Goal: Task Accomplishment & Management: Use online tool/utility

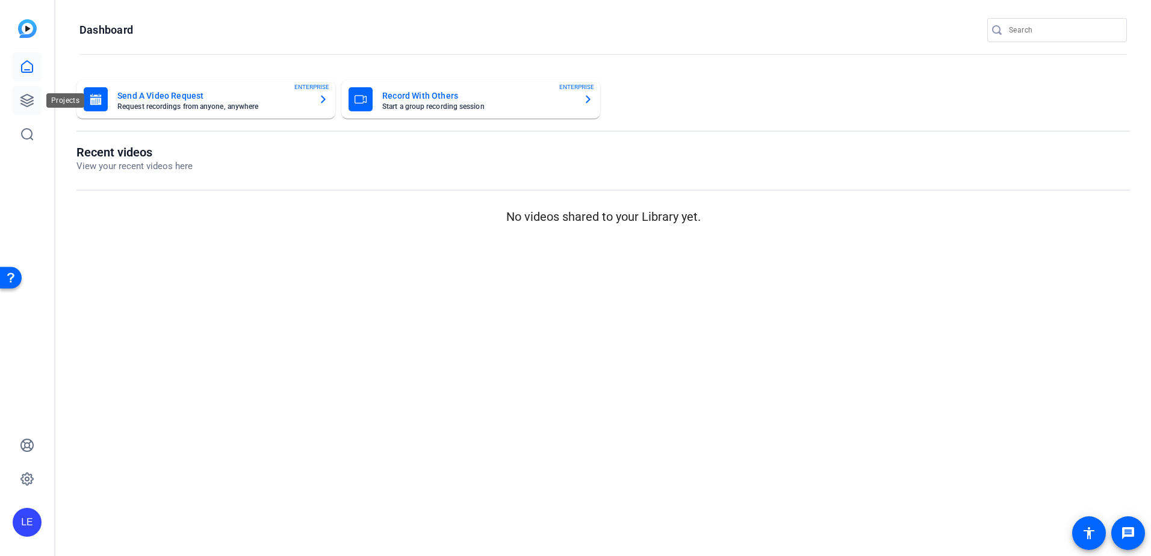
click at [38, 99] on link at bounding box center [27, 100] width 29 height 29
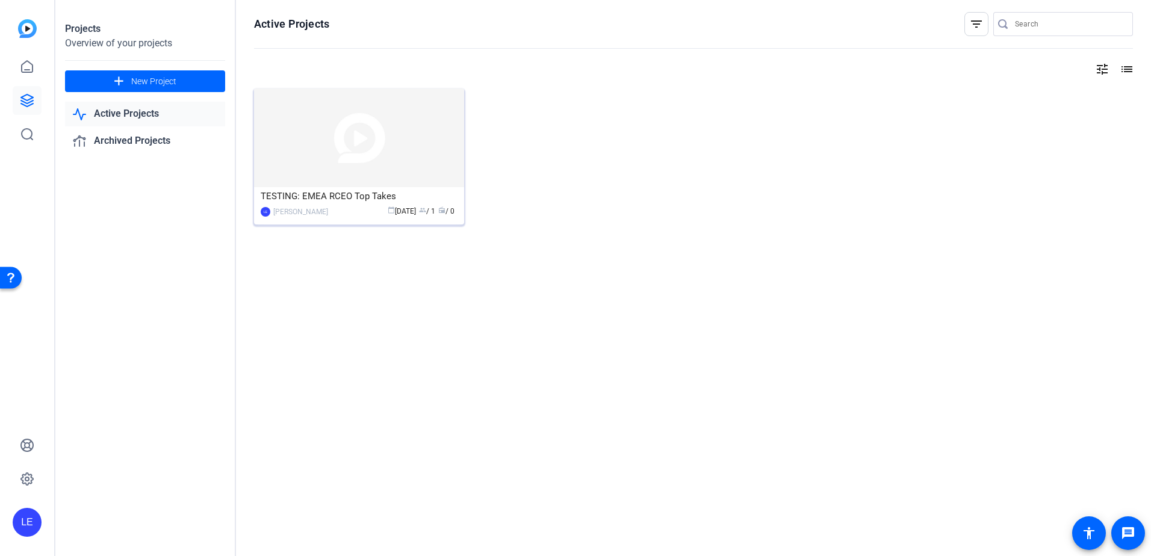
click at [348, 152] on img at bounding box center [359, 137] width 210 height 99
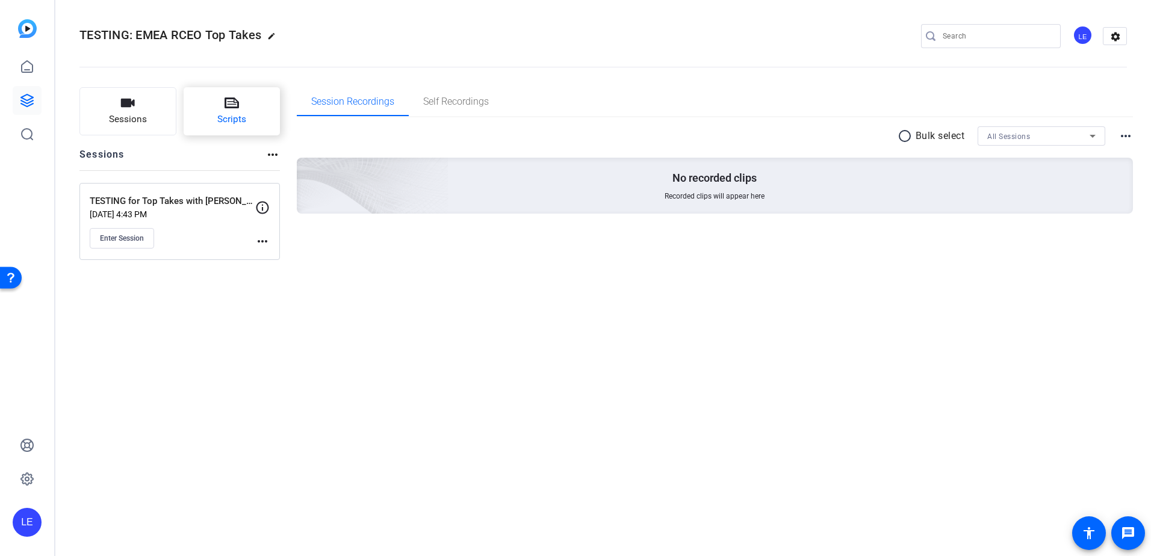
click at [257, 108] on button "Scripts" at bounding box center [232, 111] width 97 height 48
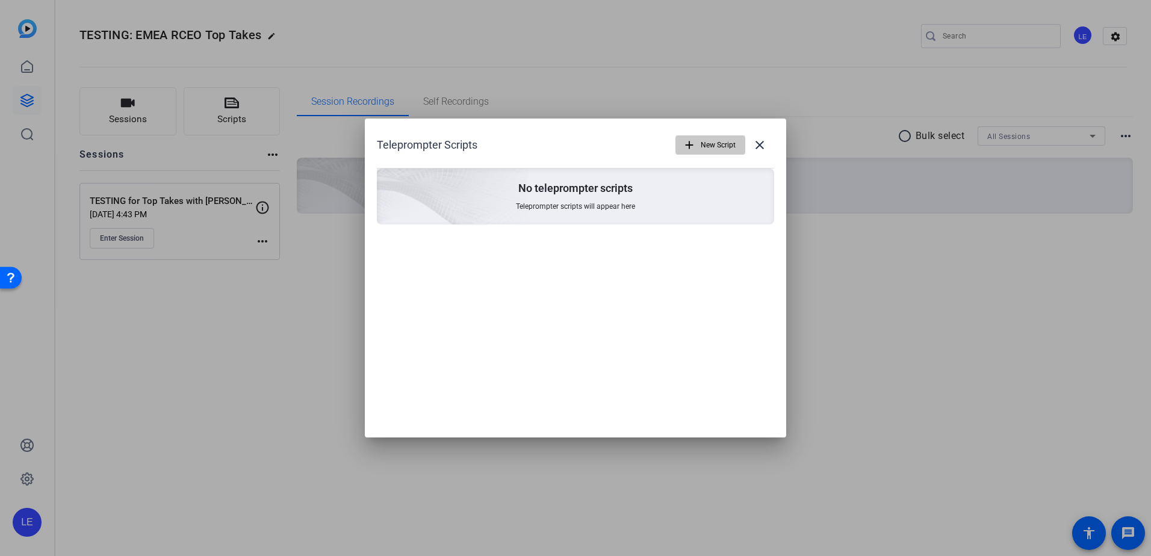
click at [702, 144] on span "New Script" at bounding box center [717, 145] width 35 height 23
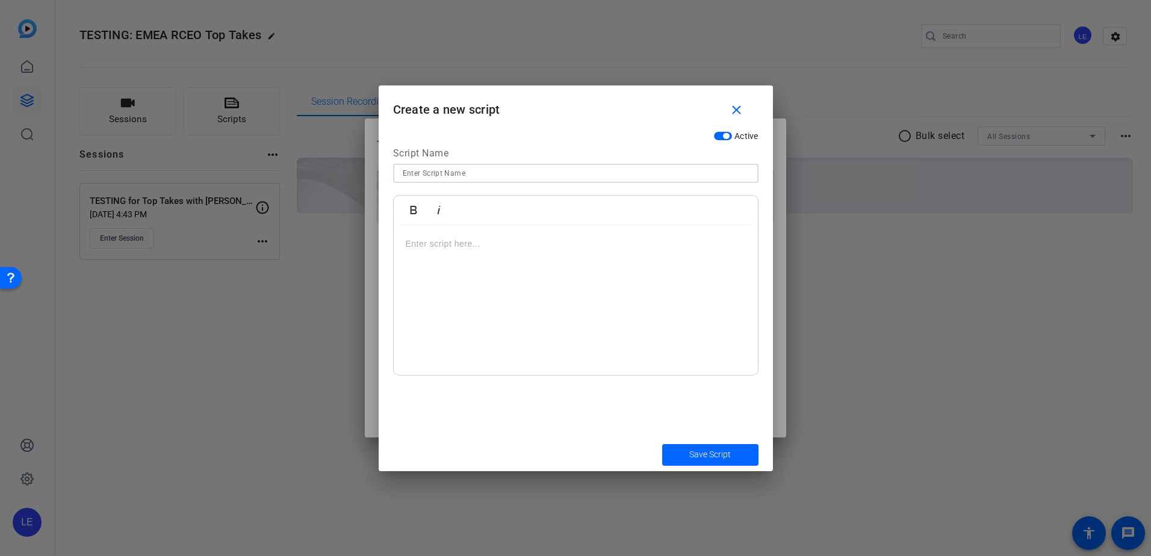
click at [439, 175] on input at bounding box center [576, 173] width 346 height 14
type input "Test"
click at [471, 241] on p at bounding box center [576, 243] width 340 height 13
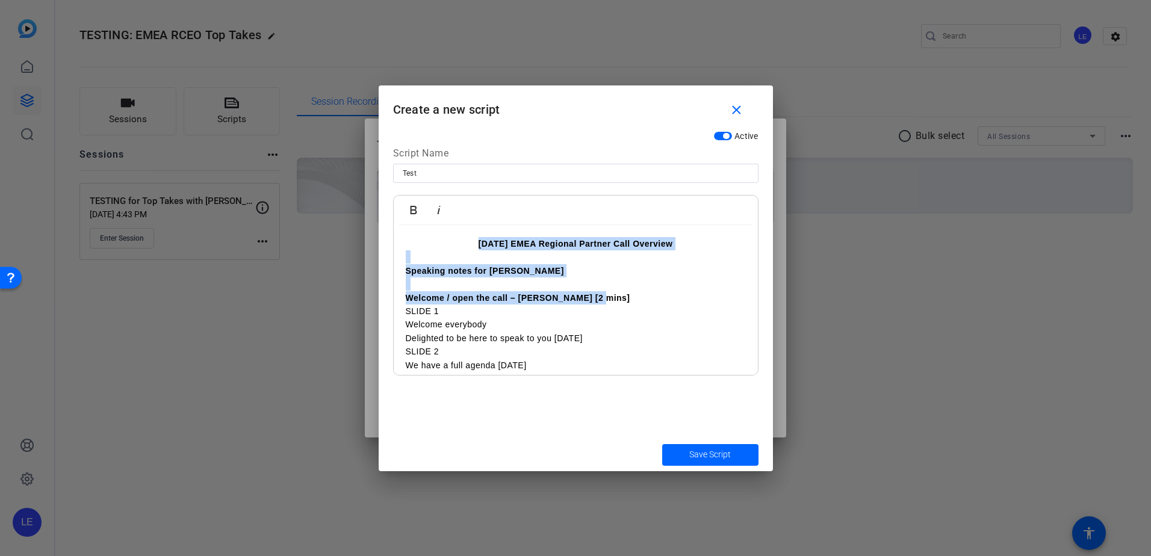
drag, startPoint x: 601, startPoint y: 300, endPoint x: 372, endPoint y: 244, distance: 235.0
click at [372, 244] on div "Teleprompter Scripts add New Script close No teleprompter scripts Teleprompter …" at bounding box center [575, 278] width 1151 height 556
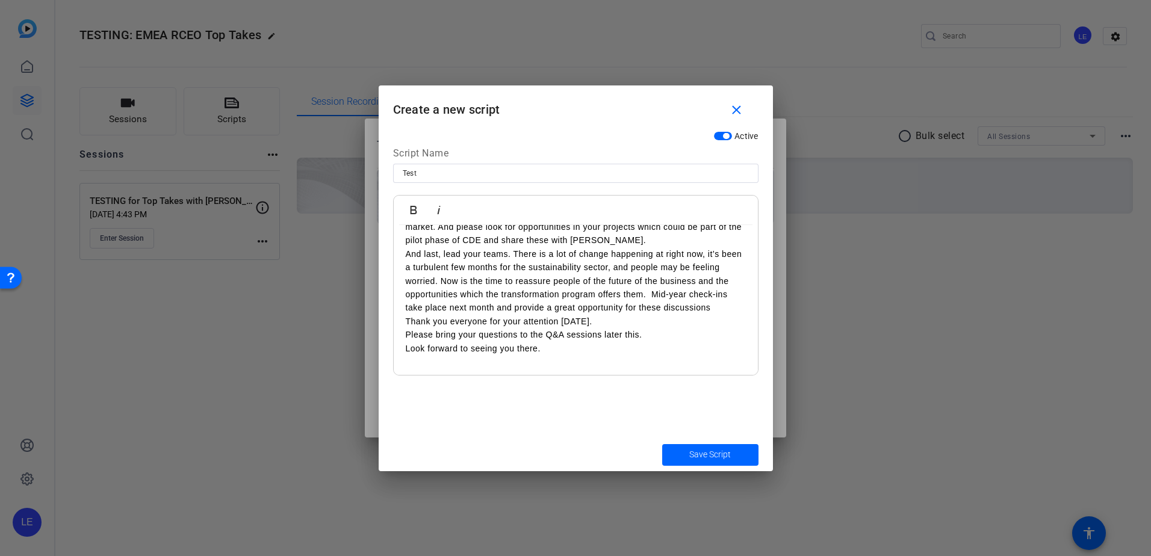
scroll to position [1612, 0]
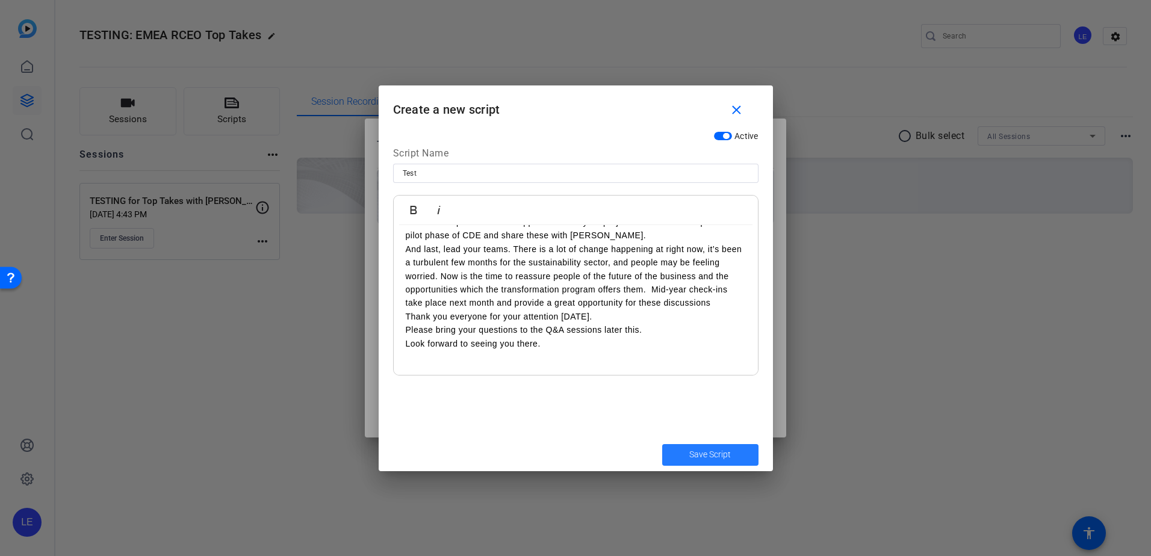
click at [697, 456] on span "Save Script" at bounding box center [710, 454] width 42 height 13
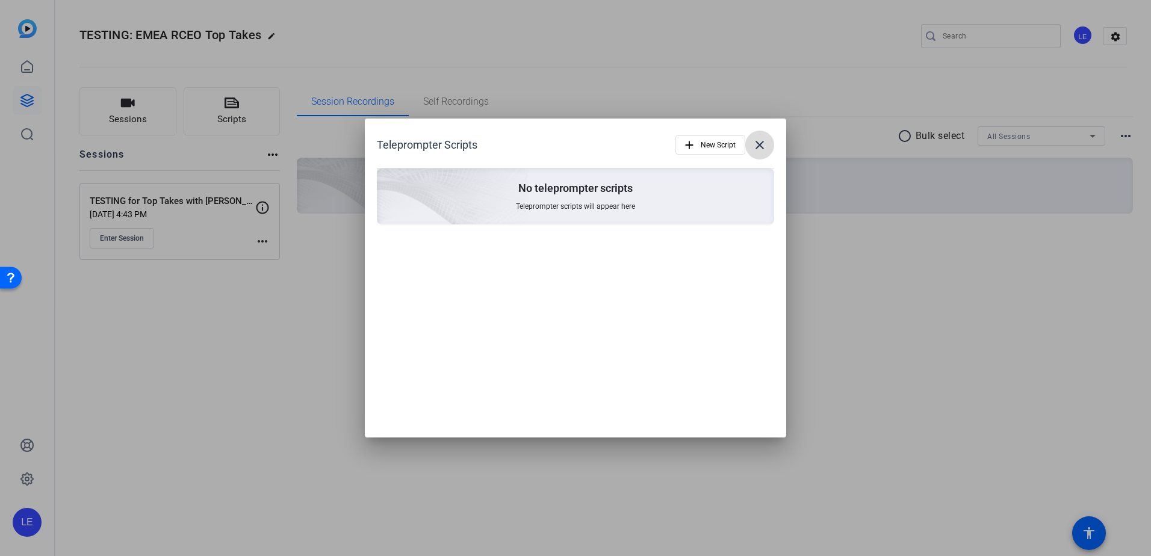
click at [759, 146] on mat-icon "close" at bounding box center [759, 145] width 14 height 14
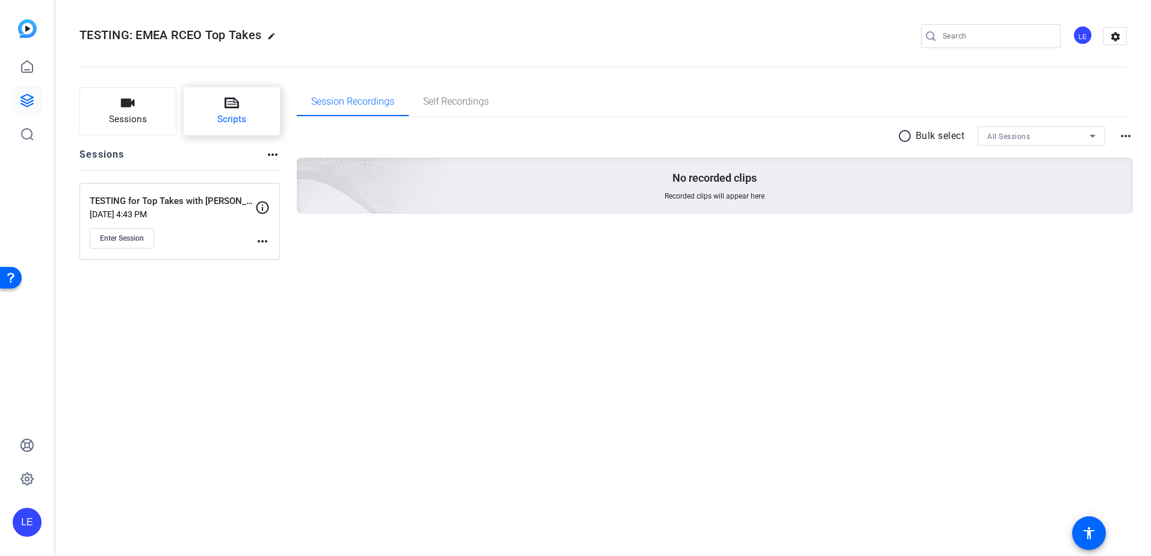
click at [238, 117] on span "Scripts" at bounding box center [231, 120] width 29 height 14
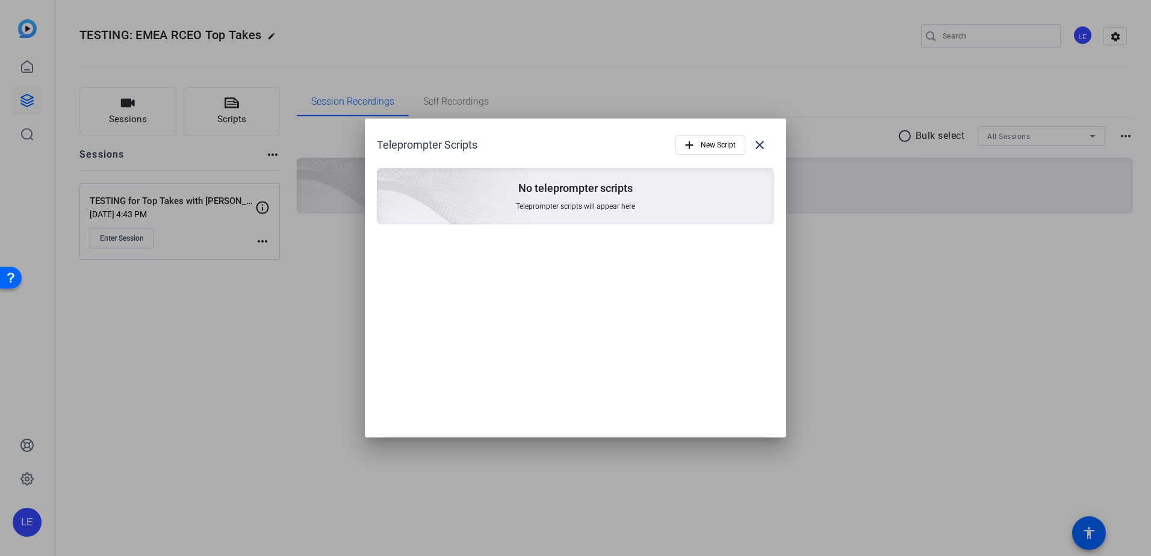
click at [570, 193] on p "No teleprompter scripts" at bounding box center [575, 188] width 114 height 14
click at [696, 142] on mat-icon "add" at bounding box center [688, 144] width 13 height 13
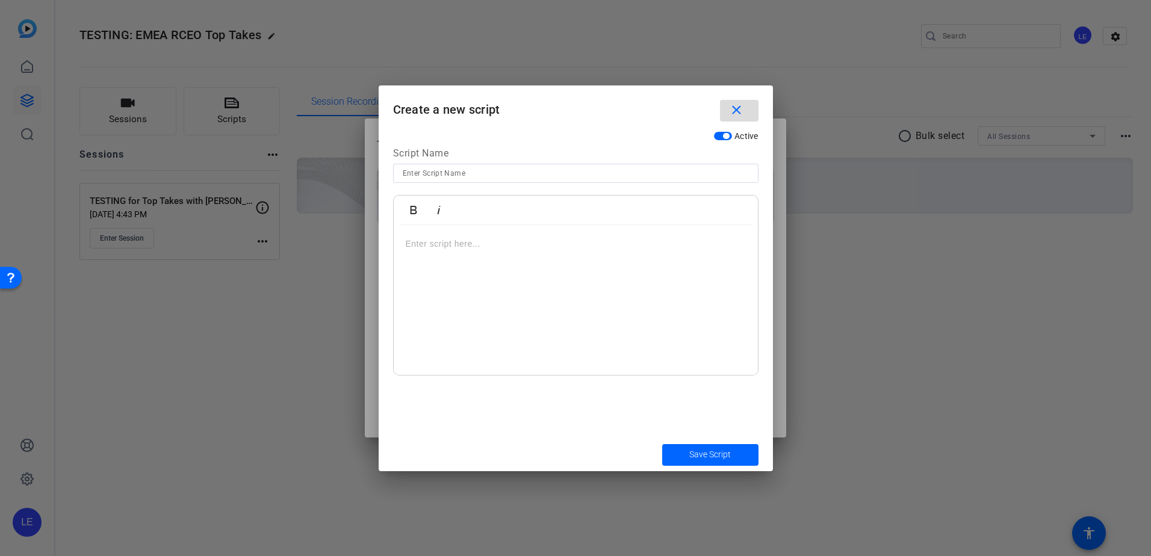
click at [732, 110] on mat-icon "close" at bounding box center [736, 110] width 15 height 15
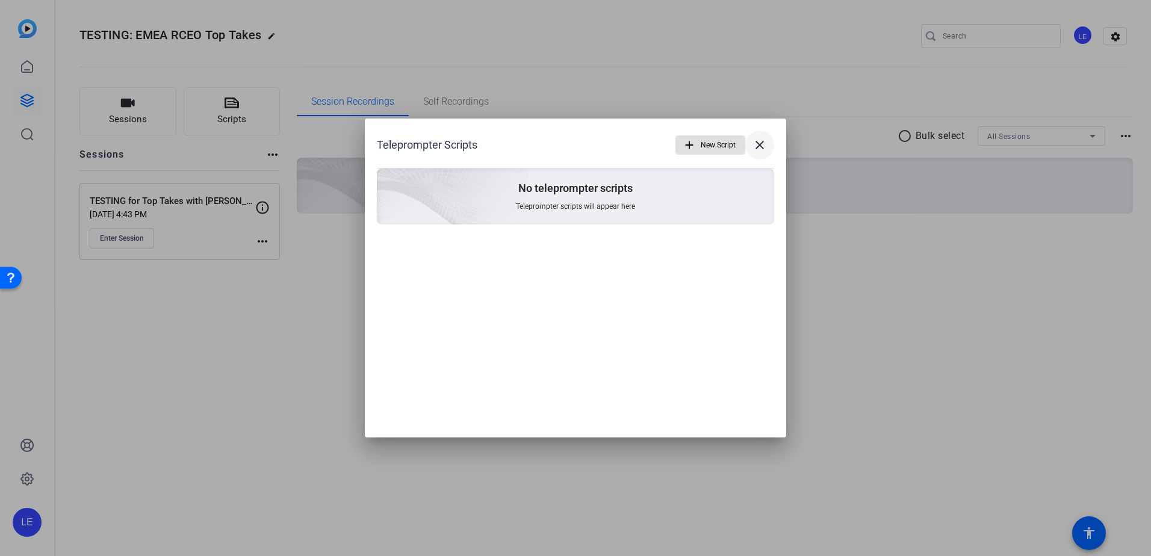
click at [758, 144] on mat-icon "close" at bounding box center [759, 145] width 14 height 14
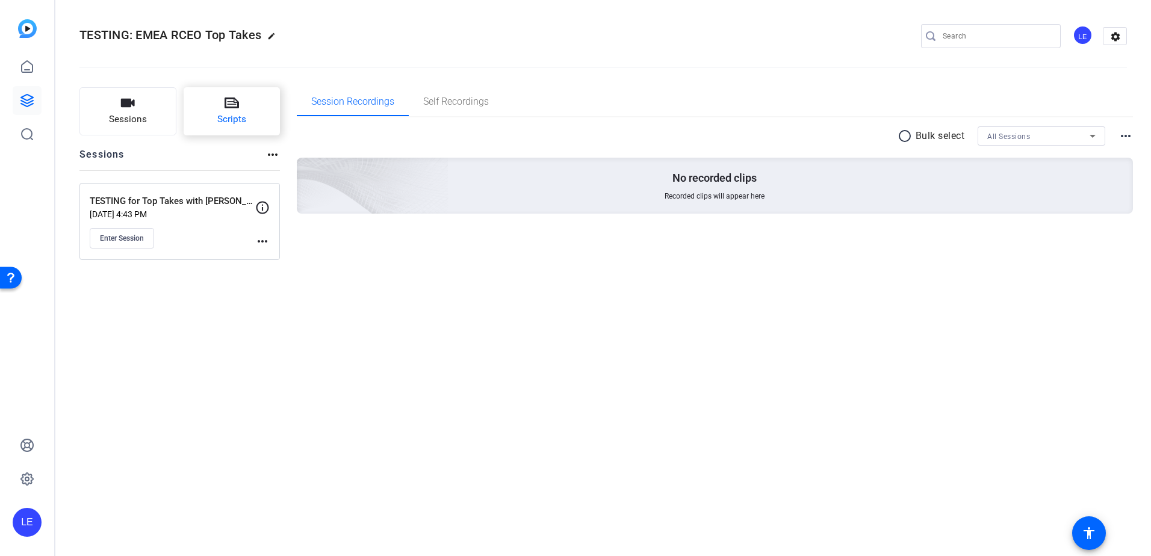
click at [240, 99] on button "Scripts" at bounding box center [232, 111] width 97 height 48
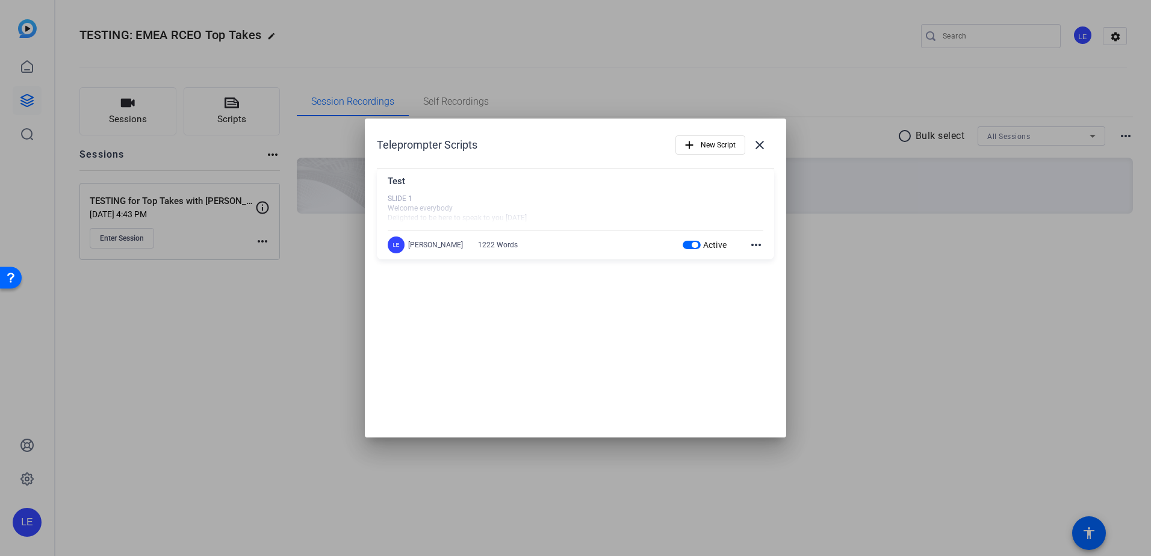
click at [760, 245] on mat-icon "more_horiz" at bounding box center [756, 245] width 14 height 14
click at [838, 248] on div at bounding box center [575, 278] width 1151 height 556
click at [757, 145] on mat-icon "close" at bounding box center [759, 145] width 14 height 14
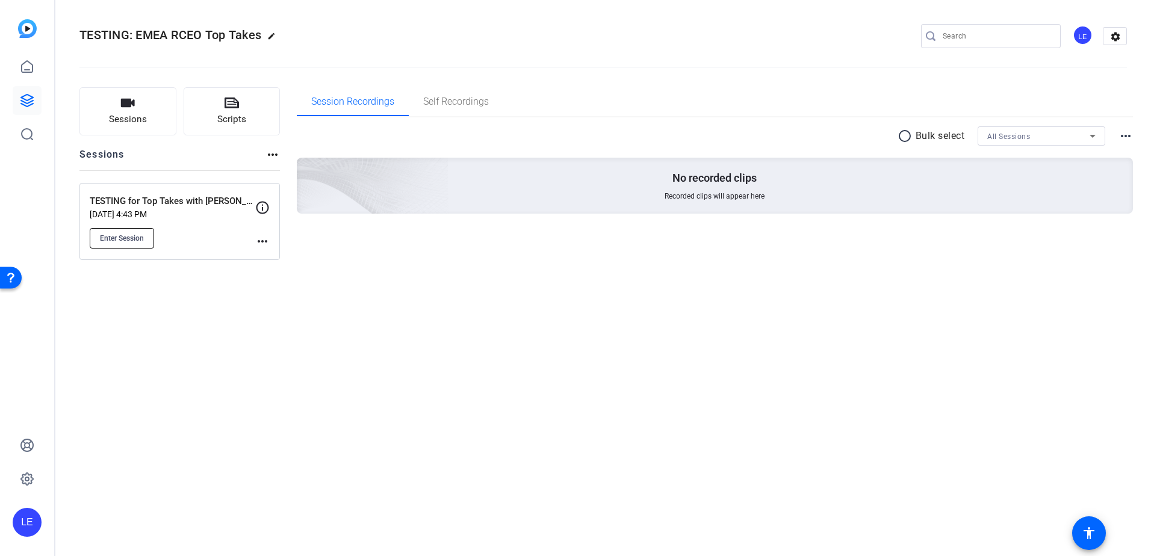
click at [134, 238] on span "Enter Session" at bounding box center [122, 238] width 44 height 10
click at [126, 243] on span "Enter Session" at bounding box center [122, 238] width 44 height 10
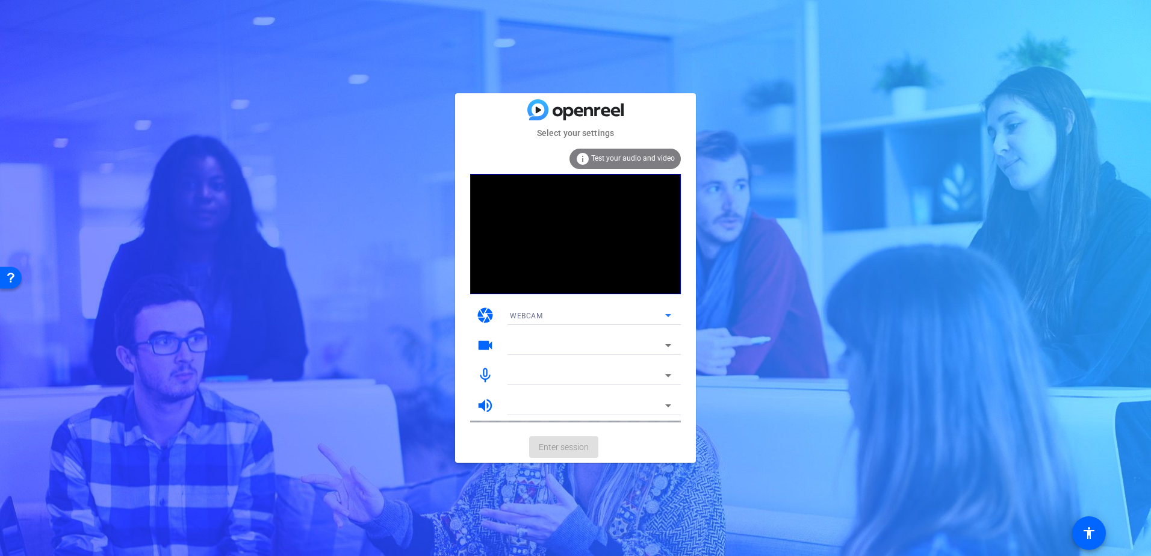
click at [559, 318] on div "WEBCAM" at bounding box center [587, 315] width 155 height 15
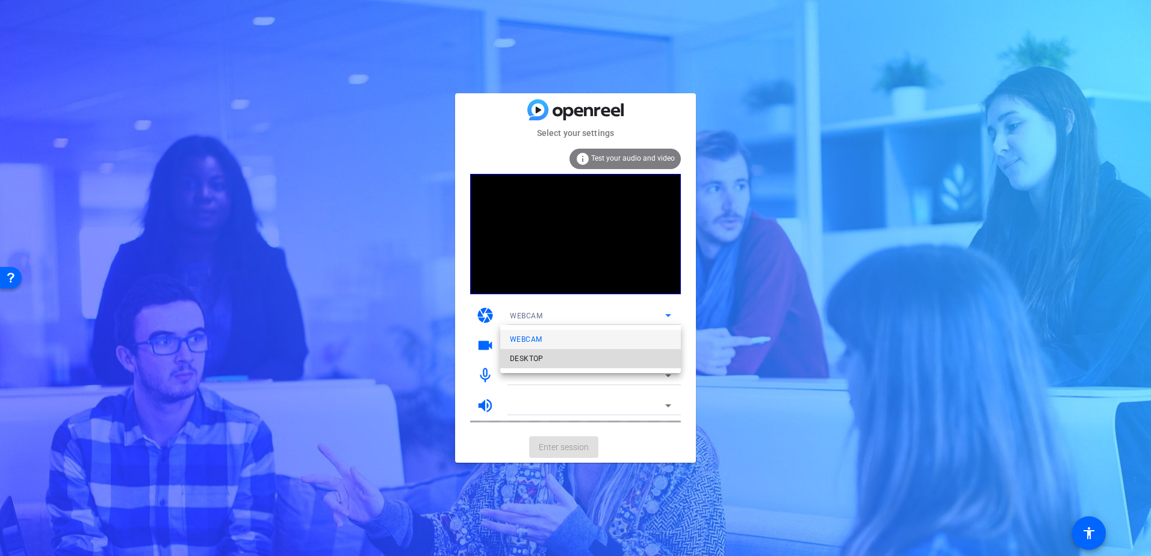
click at [545, 357] on mat-option "DESKTOP" at bounding box center [590, 358] width 181 height 19
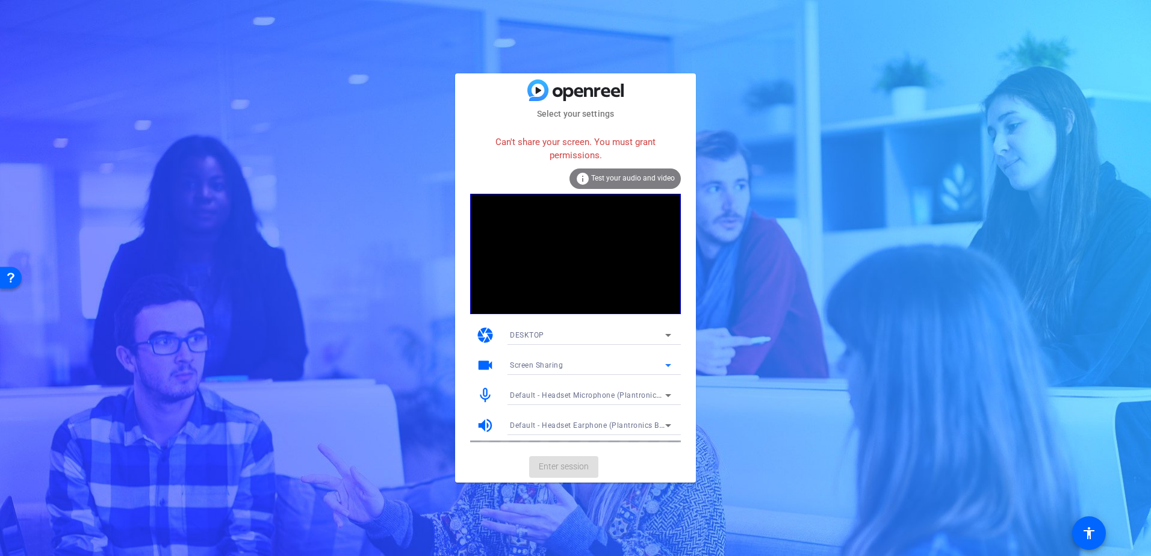
click at [563, 366] on div "Screen Sharing" at bounding box center [587, 364] width 155 height 15
click at [564, 392] on mat-option "Screen Sharing" at bounding box center [590, 389] width 181 height 19
click at [563, 394] on span "Default - Headset Microphone (Plantronics Blackwire 3220 Series)" at bounding box center [626, 395] width 232 height 10
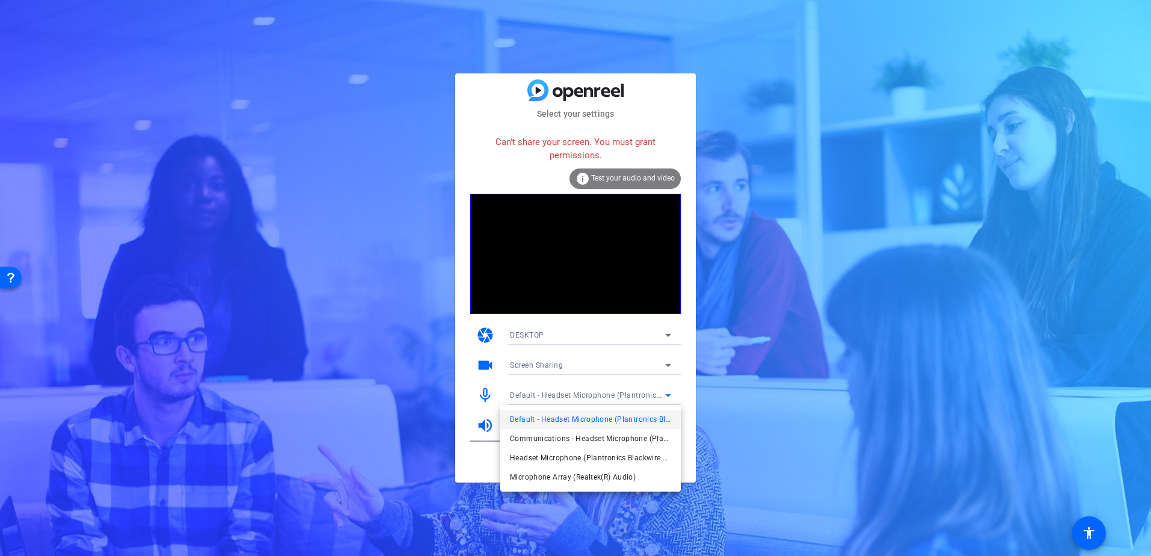
click at [573, 422] on span "Default - Headset Microphone (Plantronics Blackwire 3220 Series)" at bounding box center [590, 419] width 161 height 14
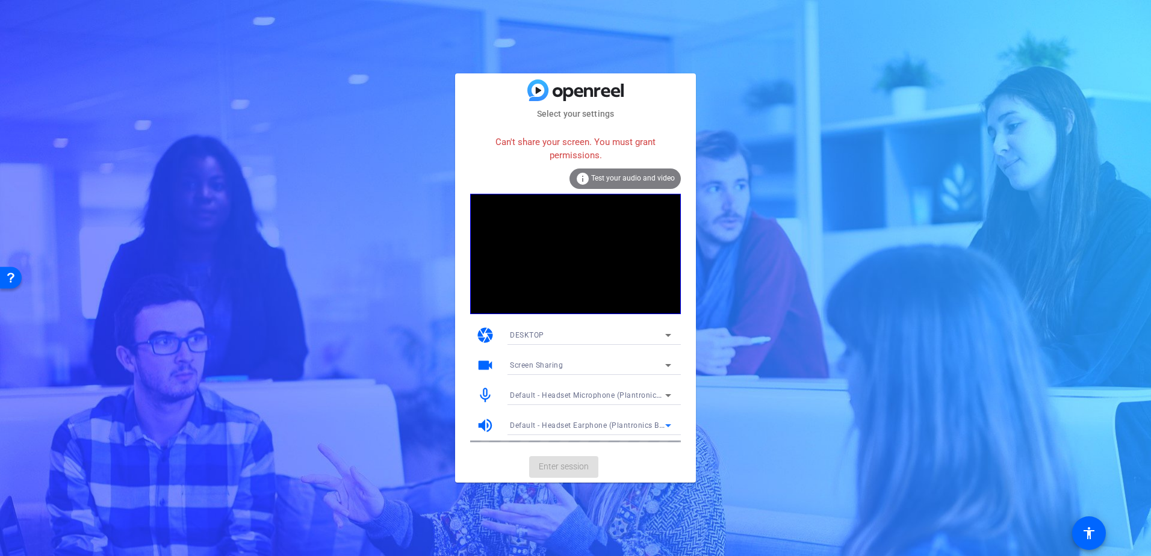
click at [572, 426] on span "Default - Headset Earphone (Plantronics Blackwire 3220 Series)" at bounding box center [622, 425] width 224 height 10
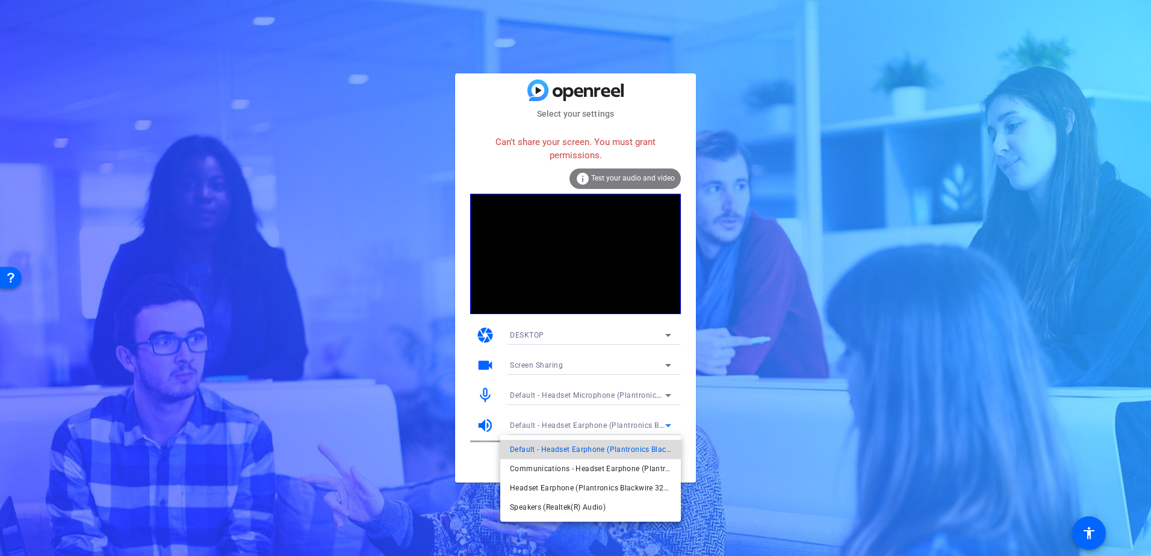
click at [572, 447] on span "Default - Headset Earphone (Plantronics Blackwire 3220 Series)" at bounding box center [590, 449] width 161 height 14
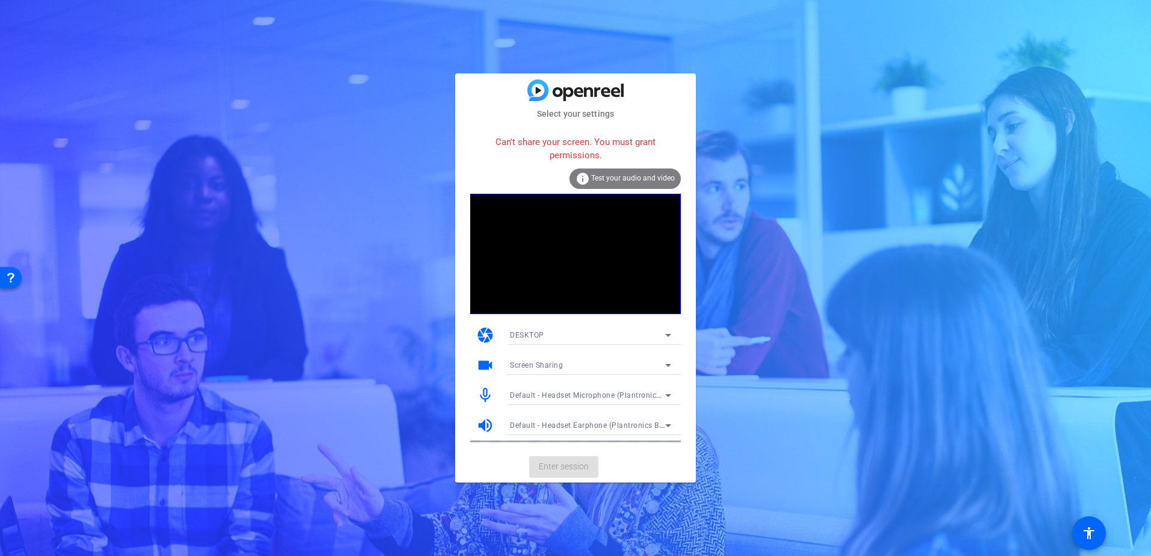
click at [615, 171] on div "info Test your audio and video" at bounding box center [624, 178] width 111 height 20
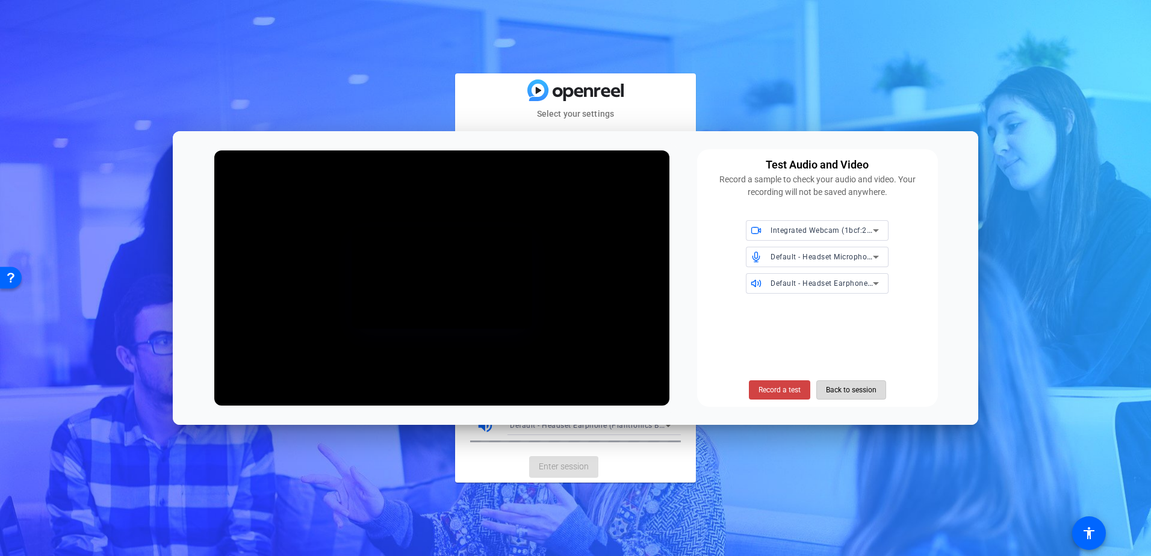
click at [851, 391] on span "Back to session" at bounding box center [851, 390] width 51 height 23
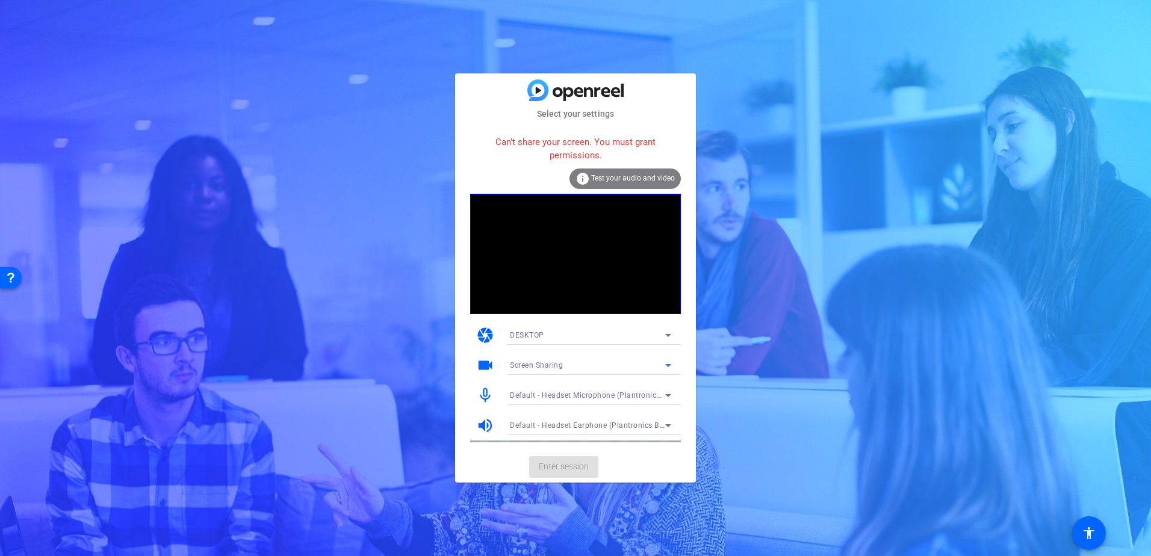
click at [534, 367] on span "Screen Sharing" at bounding box center [536, 365] width 53 height 8
click at [362, 116] on div at bounding box center [575, 278] width 1151 height 556
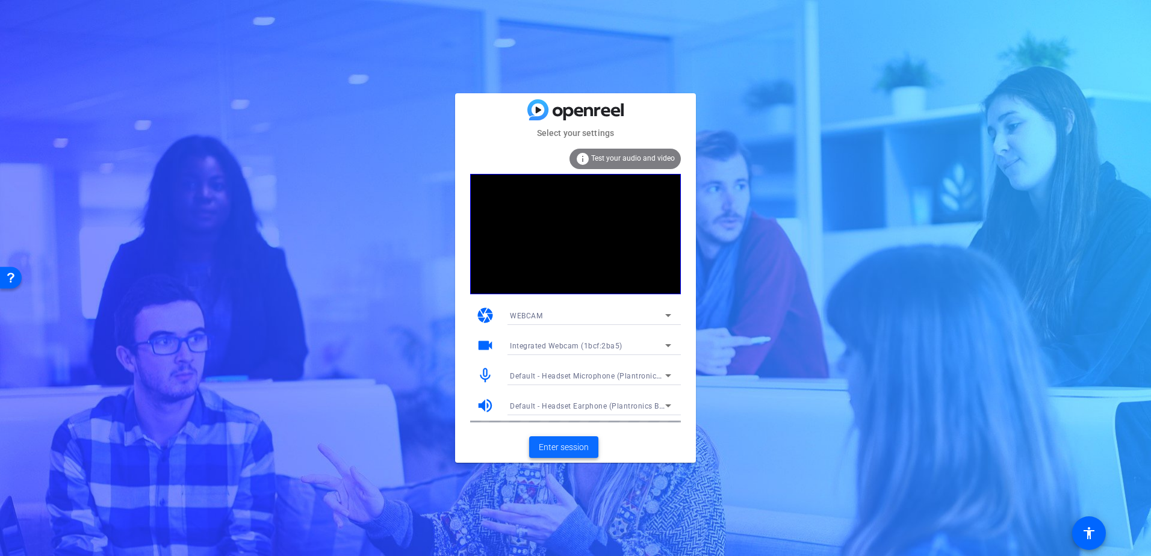
click at [564, 450] on span "Enter session" at bounding box center [564, 447] width 50 height 13
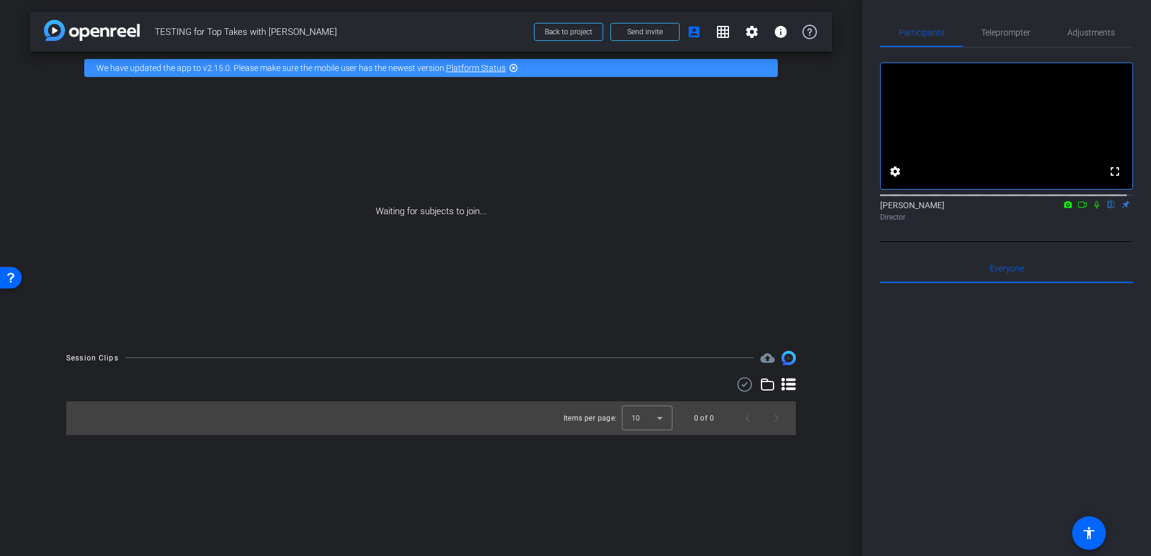
click at [463, 65] on link "Platform Status" at bounding box center [476, 68] width 60 height 10
click at [515, 67] on mat-icon "highlight_off" at bounding box center [513, 68] width 10 height 10
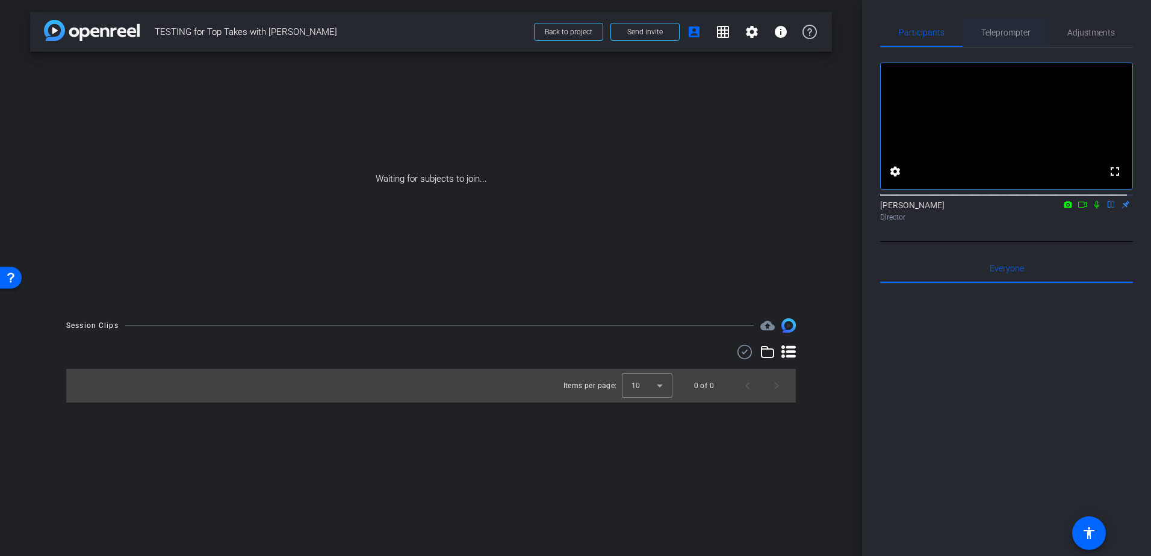
click at [997, 34] on span "Teleprompter" at bounding box center [1005, 32] width 49 height 8
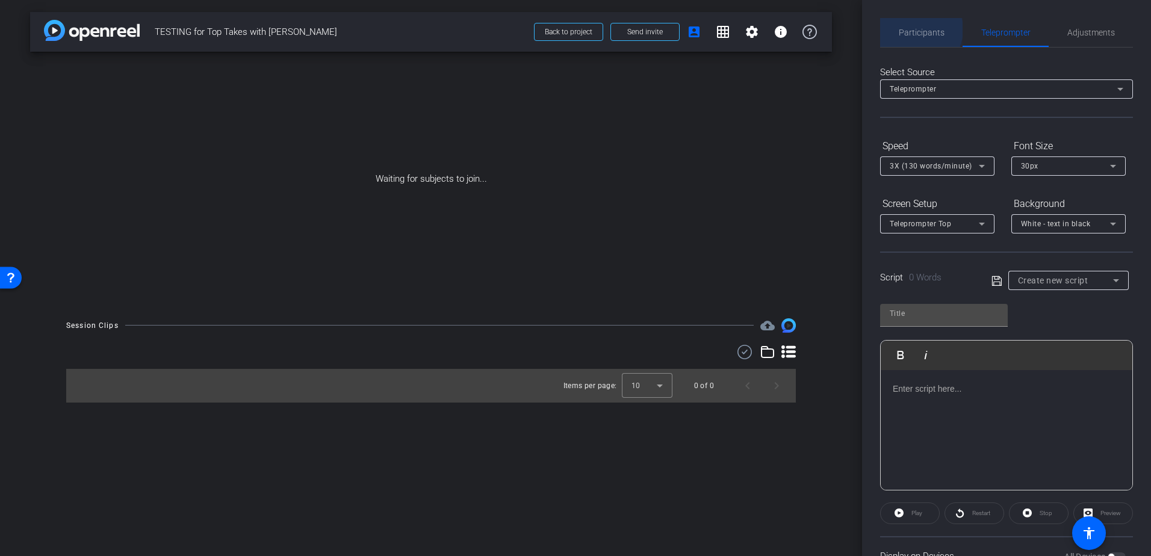
click at [915, 29] on span "Participants" at bounding box center [921, 32] width 46 height 8
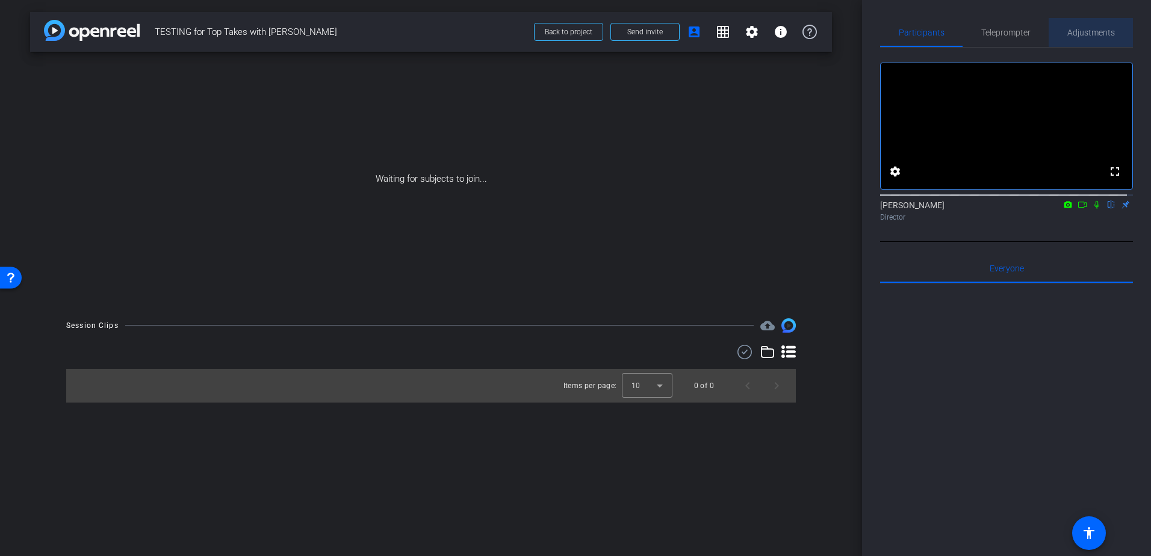
click at [1092, 33] on span "Adjustments" at bounding box center [1091, 32] width 48 height 8
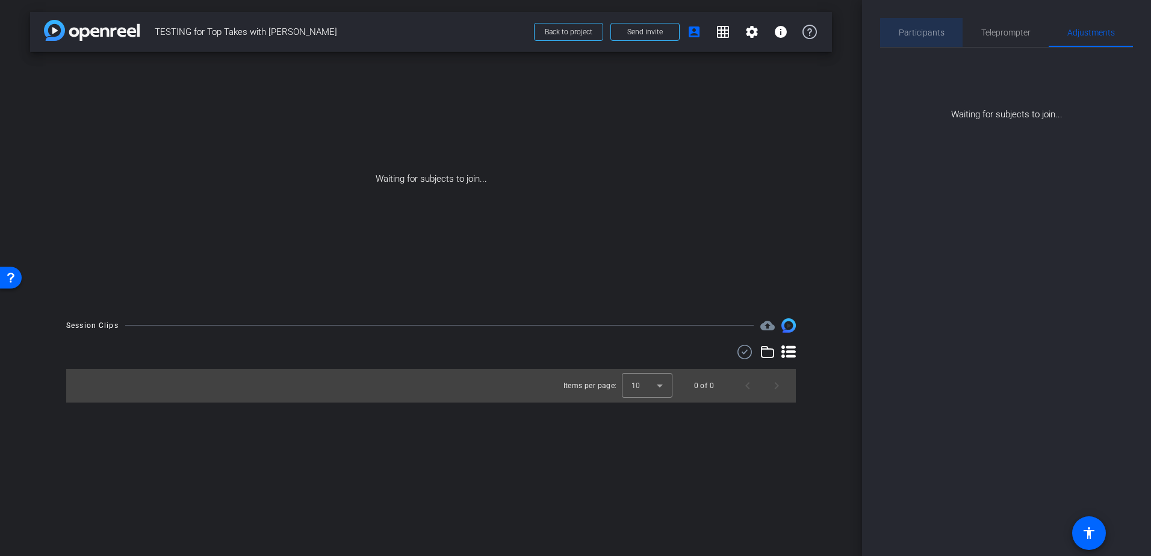
click at [930, 36] on span "Participants" at bounding box center [921, 32] width 46 height 8
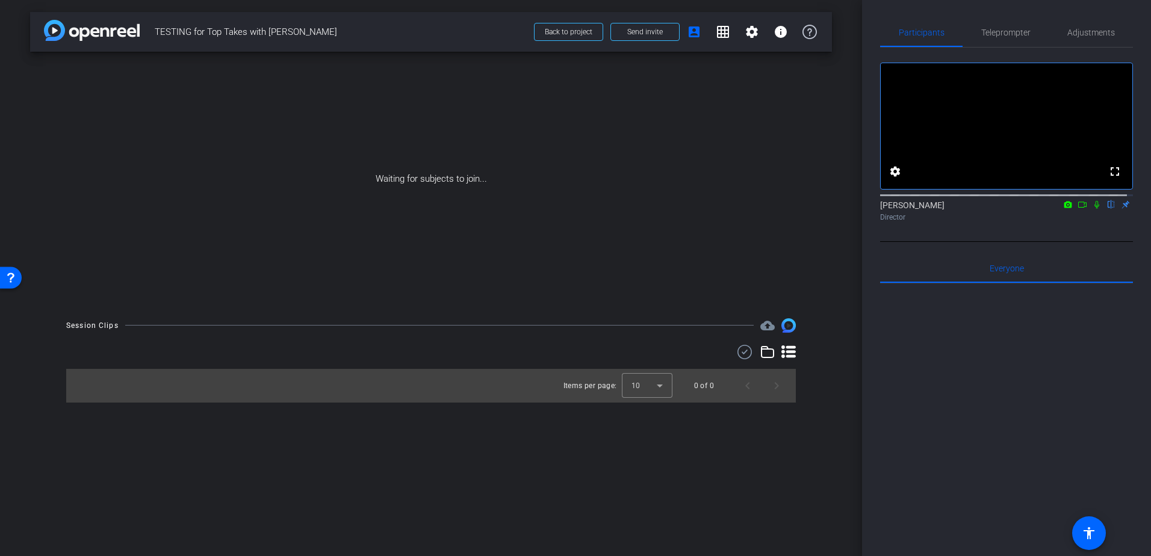
click at [788, 352] on icon at bounding box center [788, 351] width 14 height 13
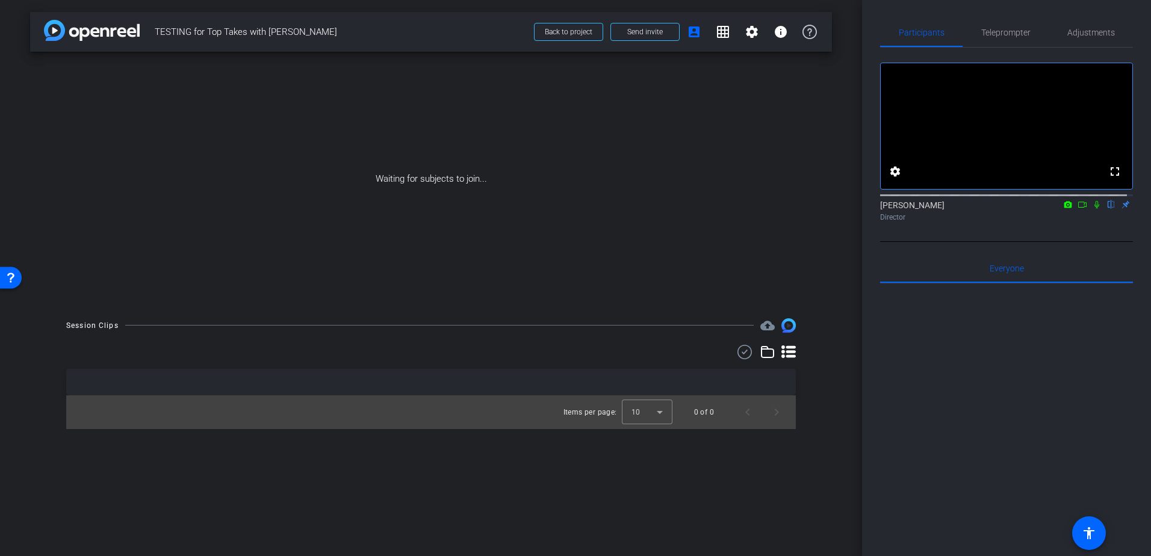
click at [788, 352] on icon at bounding box center [788, 351] width 14 height 13
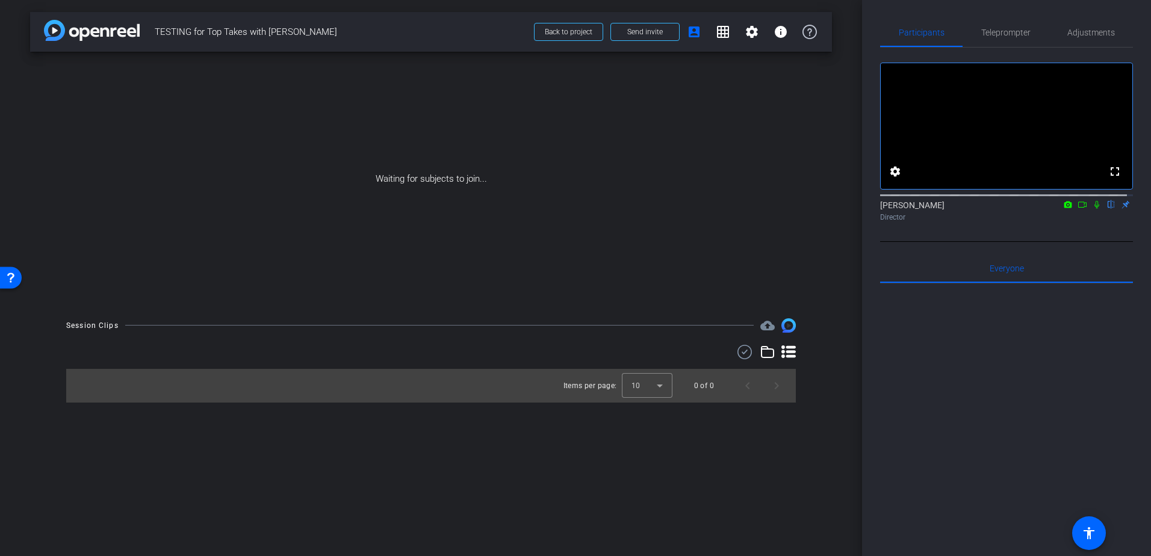
click at [1077, 209] on icon at bounding box center [1082, 204] width 10 height 8
click at [1093, 208] on icon at bounding box center [1096, 204] width 7 height 7
click at [1064, 208] on icon at bounding box center [1068, 204] width 8 height 7
click at [1089, 218] on div at bounding box center [575, 278] width 1151 height 556
click at [1094, 209] on icon at bounding box center [1096, 205] width 5 height 8
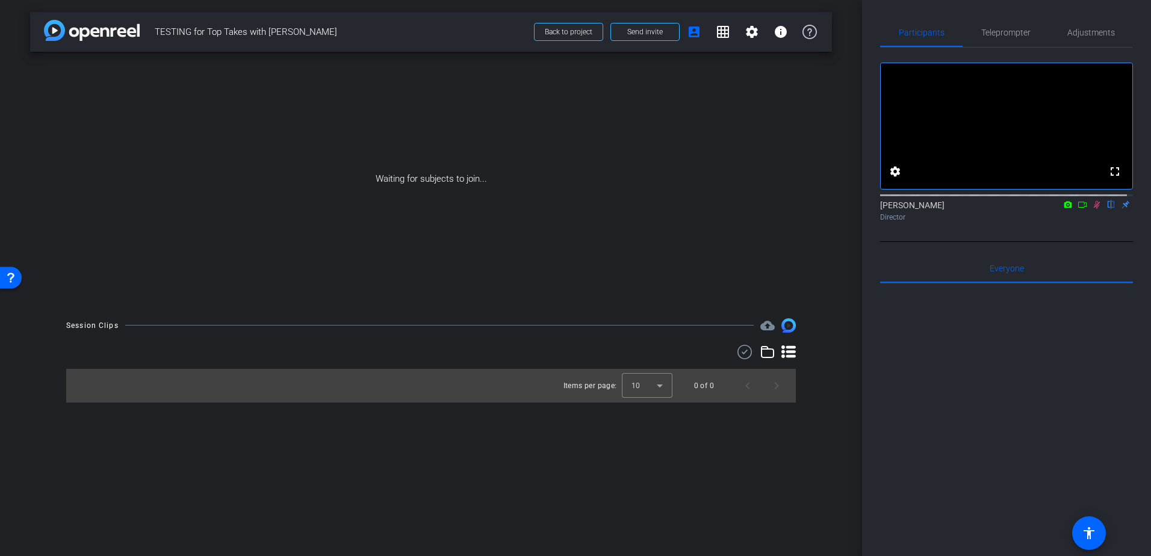
click at [1092, 209] on icon at bounding box center [1097, 204] width 10 height 8
click at [1104, 209] on mat-icon "flip" at bounding box center [1111, 204] width 14 height 11
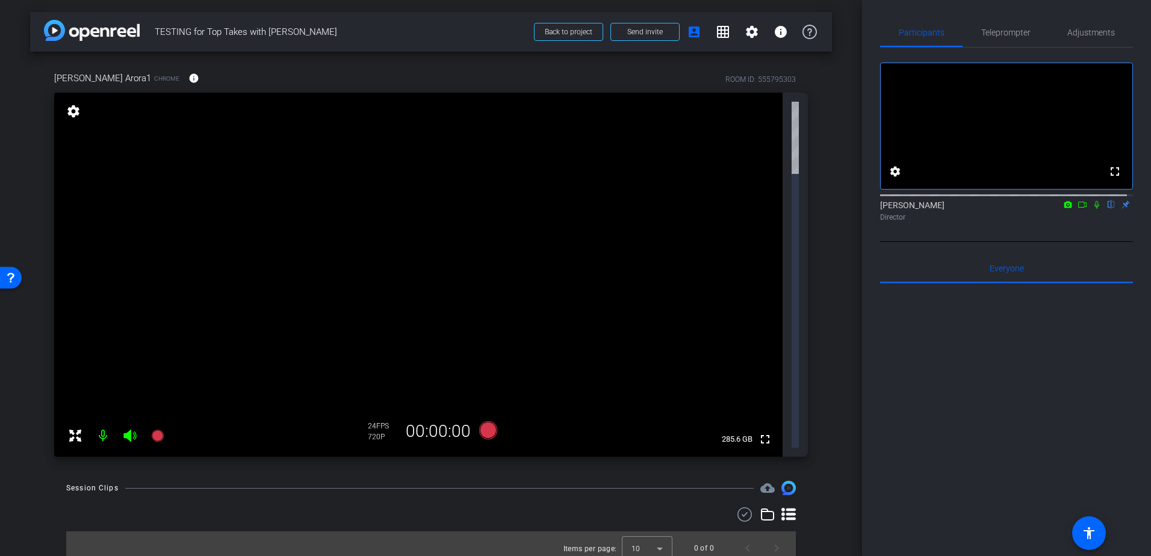
click at [76, 428] on icon at bounding box center [75, 435] width 14 height 14
click at [767, 107] on mat-icon "fullscreen_exit" at bounding box center [764, 110] width 14 height 14
click at [188, 78] on mat-icon "info" at bounding box center [193, 78] width 11 height 11
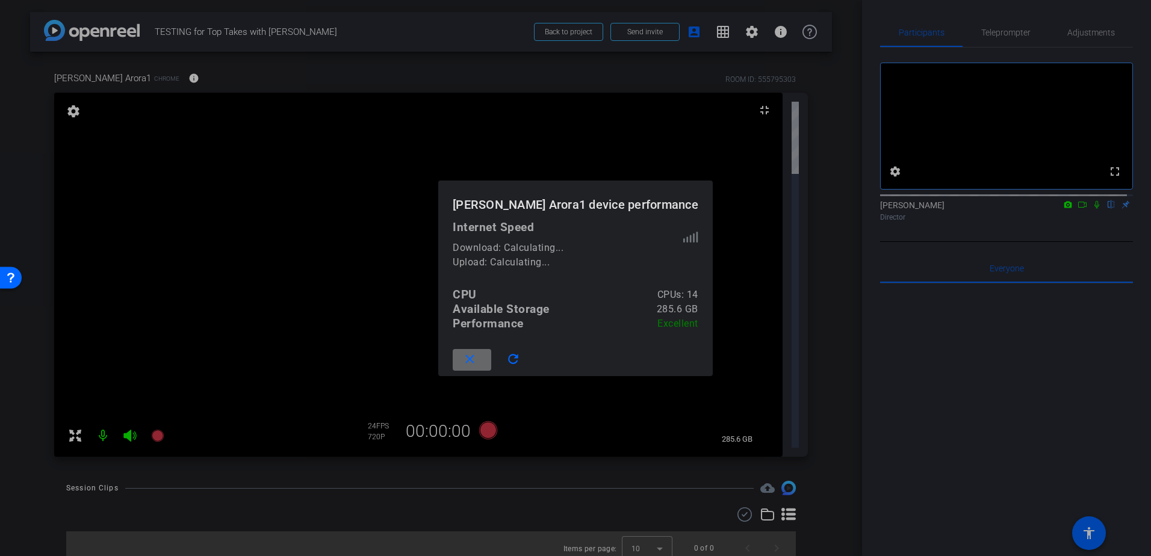
click at [477, 362] on mat-icon "close" at bounding box center [469, 359] width 15 height 15
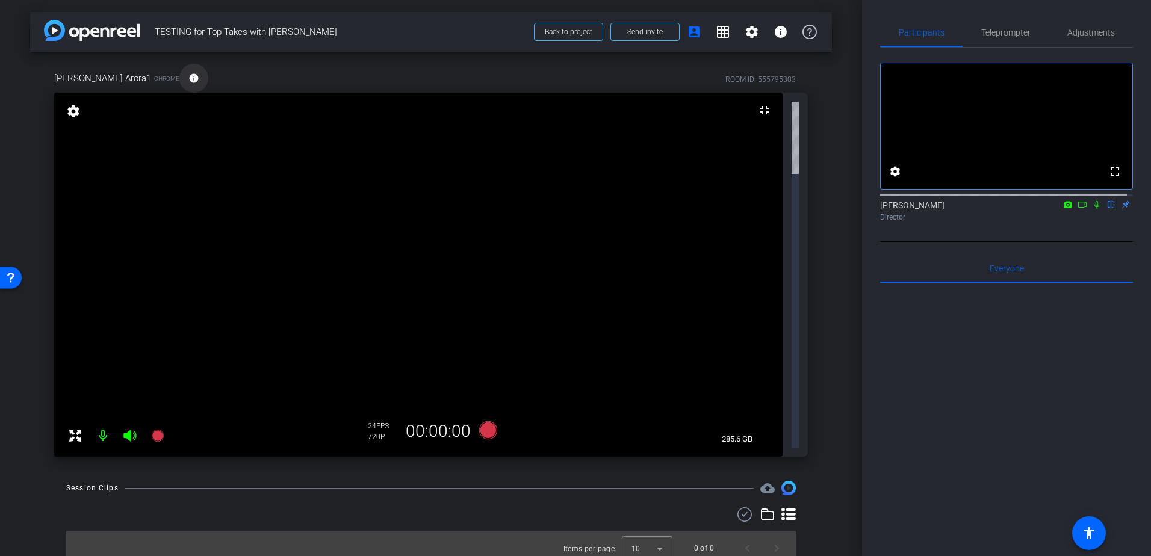
click at [188, 75] on mat-icon "info" at bounding box center [193, 78] width 11 height 11
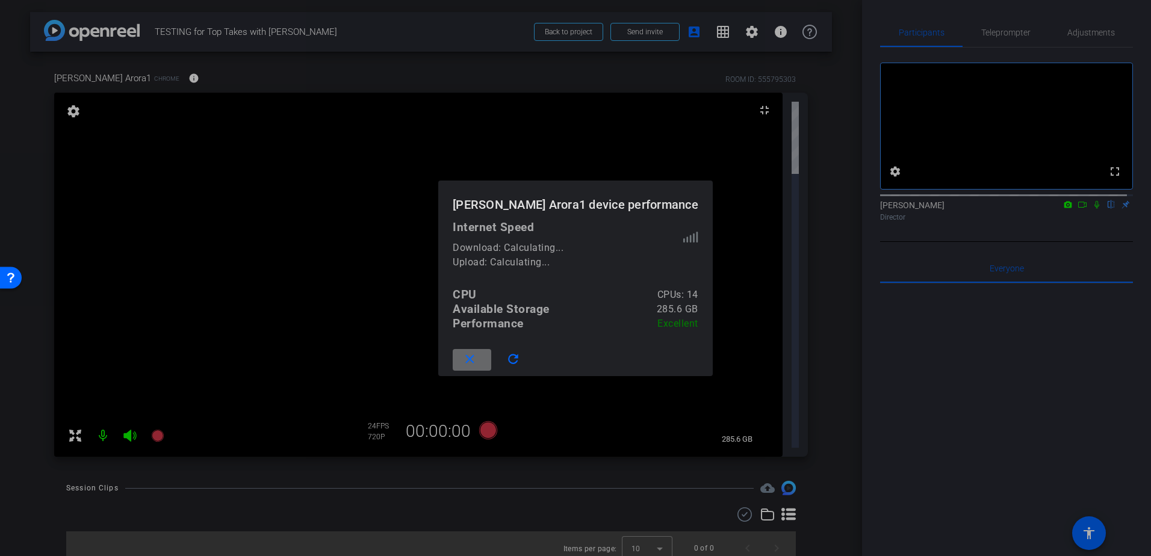
click at [477, 357] on mat-icon "close" at bounding box center [469, 359] width 15 height 15
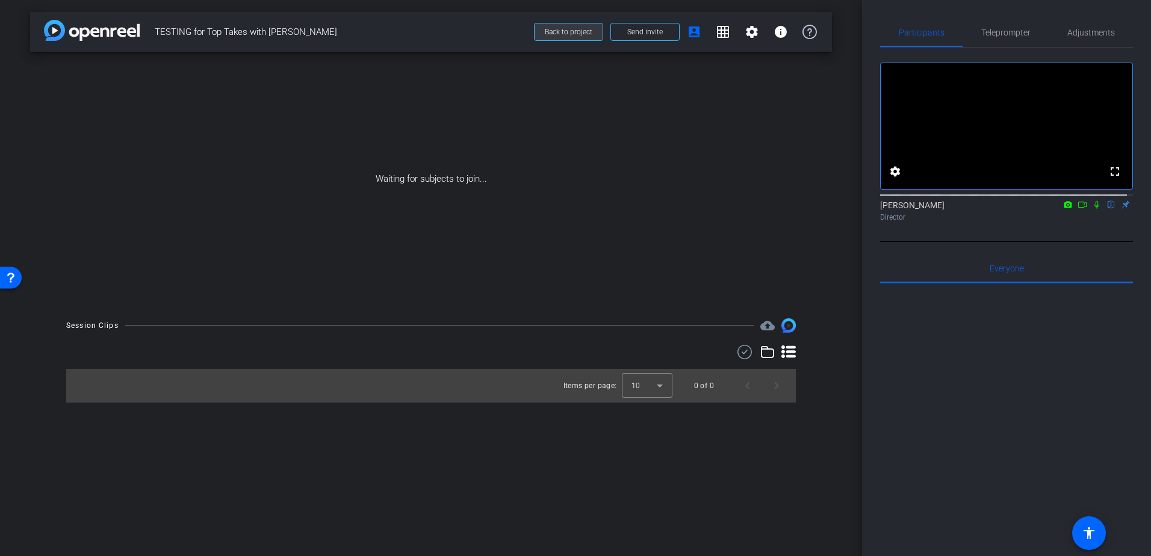
click at [574, 33] on span "Back to project" at bounding box center [569, 32] width 48 height 8
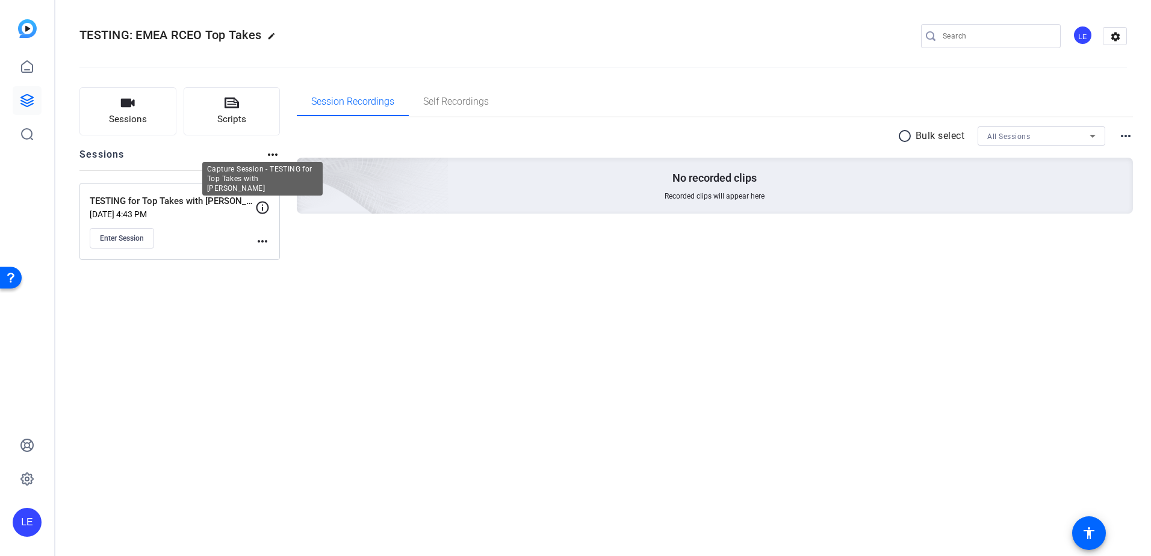
click at [259, 208] on icon at bounding box center [262, 207] width 14 height 14
click at [110, 238] on span "Enter Session" at bounding box center [122, 238] width 44 height 10
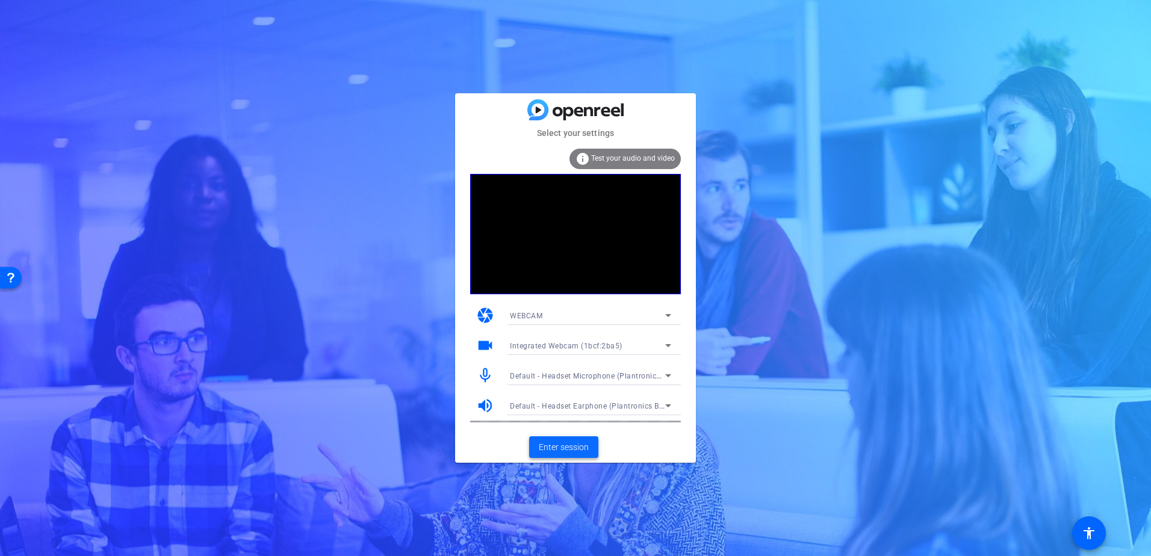
click at [560, 450] on span "Enter session" at bounding box center [564, 447] width 50 height 13
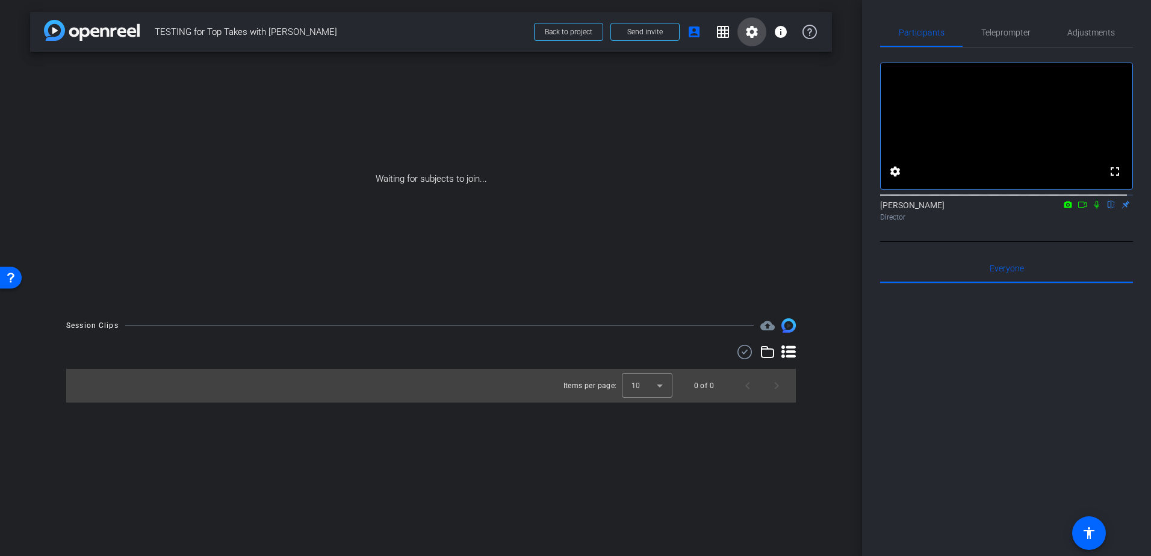
click at [751, 34] on mat-icon "settings" at bounding box center [751, 32] width 14 height 14
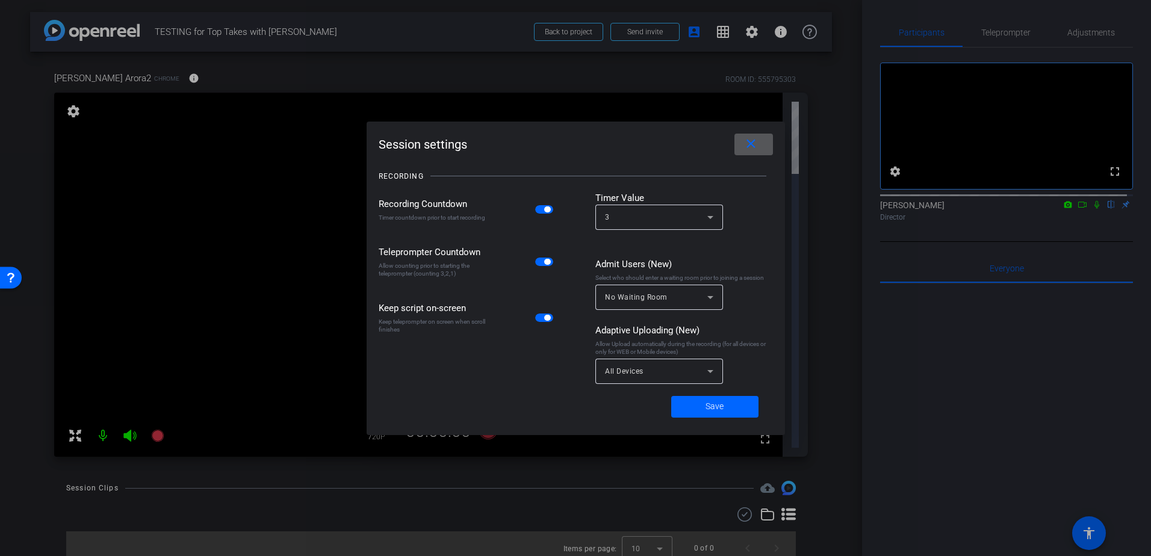
click at [753, 143] on mat-icon "close" at bounding box center [750, 144] width 15 height 15
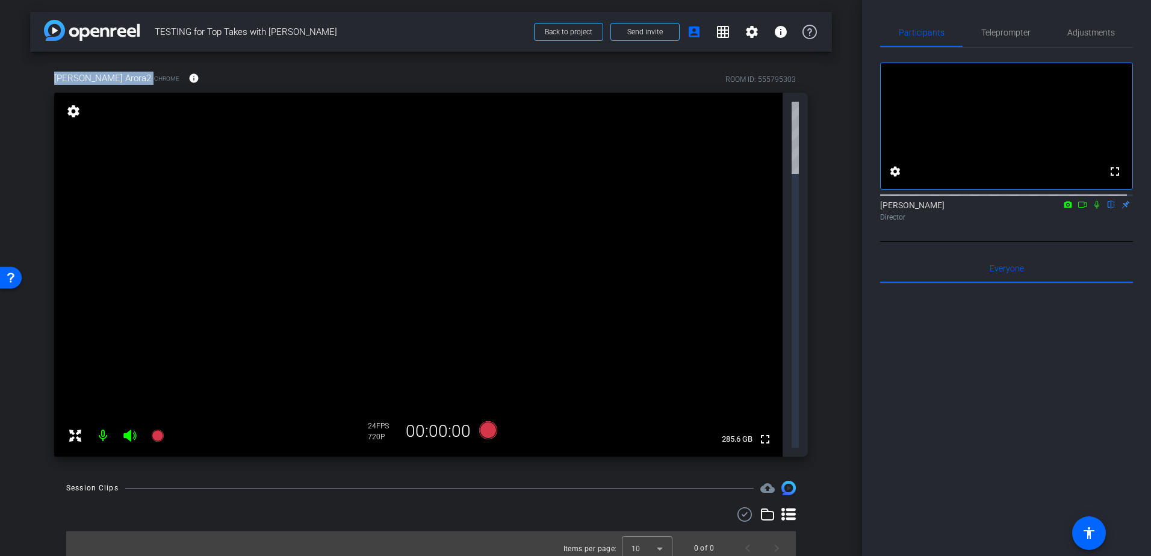
drag, startPoint x: 111, startPoint y: 79, endPoint x: 48, endPoint y: 78, distance: 63.8
click at [48, 78] on div "Jeeten Arora2 Chrome info ROOM ID: 555795303 fullscreen settings 285.6 GB 24 FP…" at bounding box center [431, 260] width 802 height 417
copy span "Jeeten Arora2"
click at [222, 423] on div "arrow_back TESTING for Top Takes with Jeeten Back to project Send invite accoun…" at bounding box center [431, 278] width 862 height 556
click at [484, 421] on icon at bounding box center [488, 430] width 18 height 18
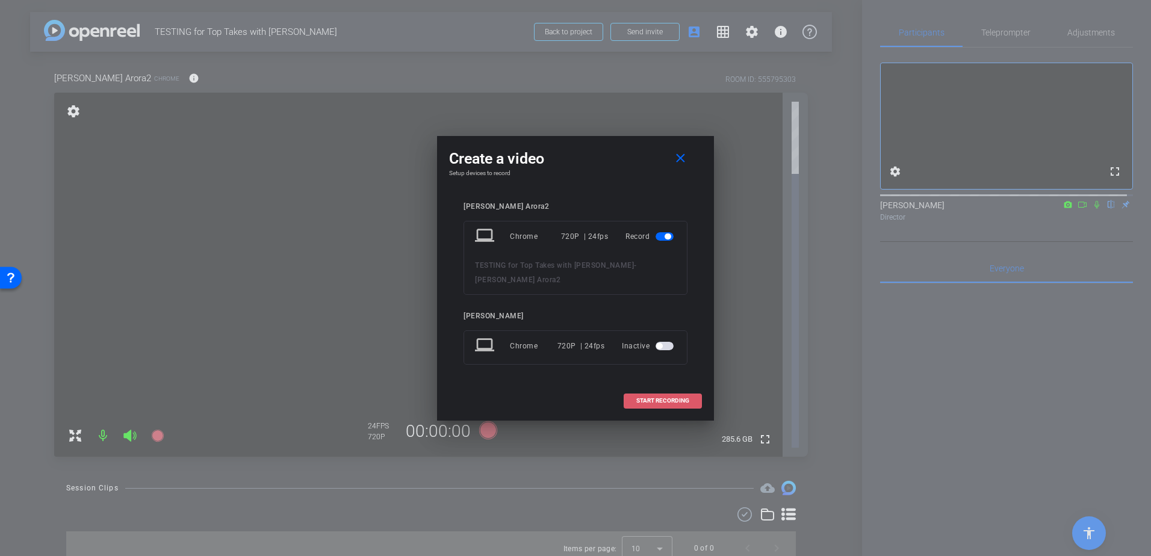
click at [663, 397] on span at bounding box center [662, 400] width 77 height 29
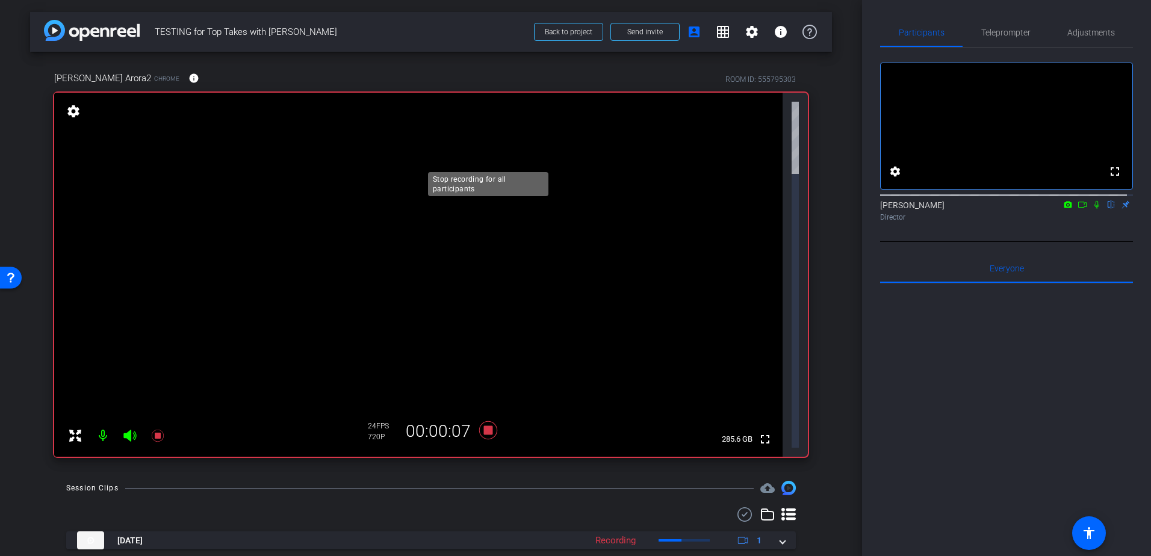
click at [493, 419] on icon at bounding box center [488, 430] width 29 height 22
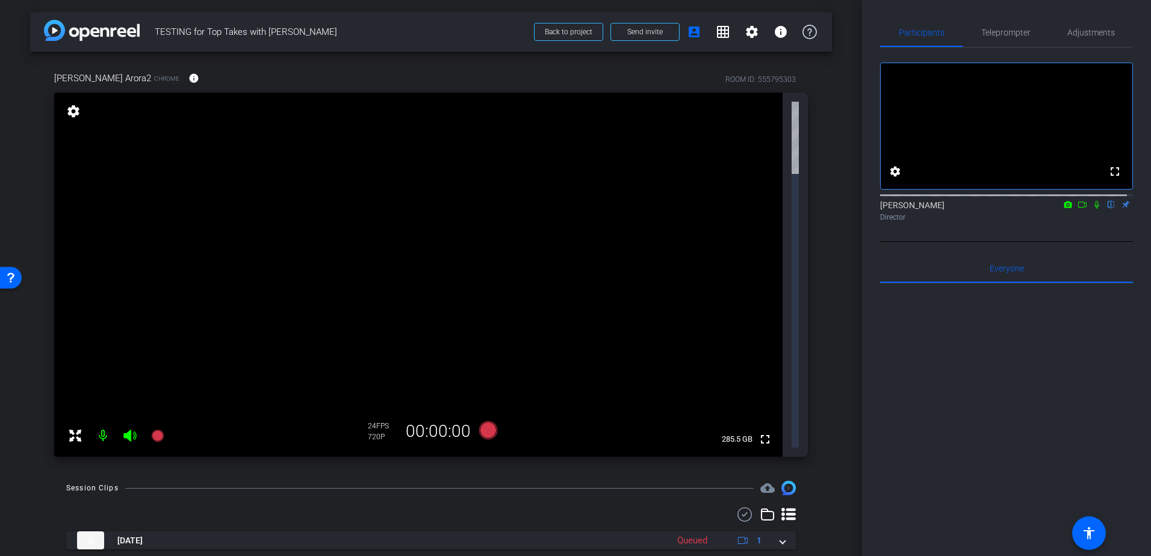
click at [72, 114] on mat-icon "settings" at bounding box center [73, 111] width 17 height 14
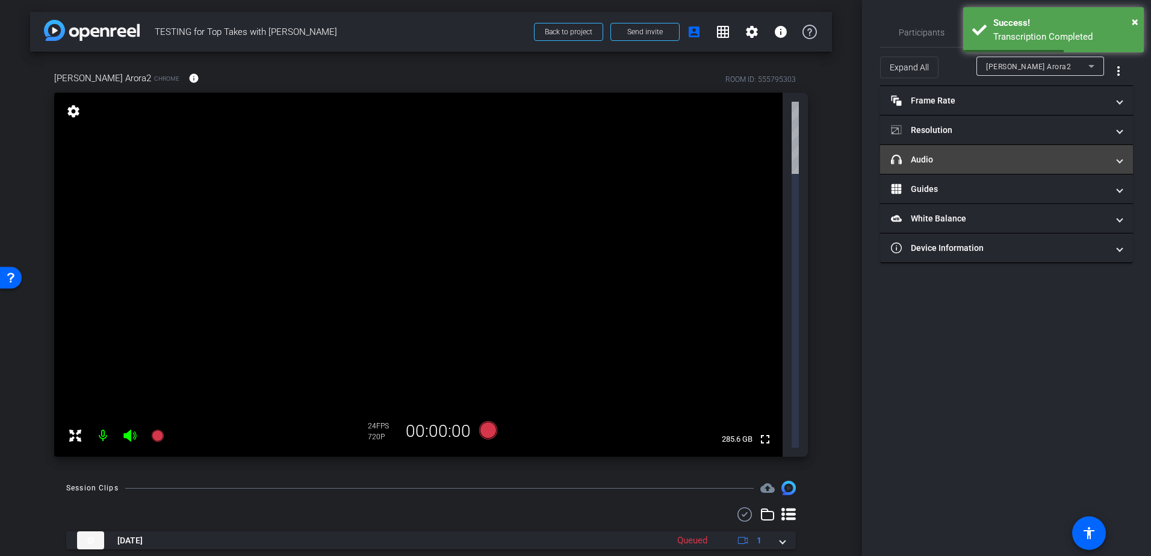
click at [960, 165] on mat-panel-title "headphone icon Audio" at bounding box center [999, 159] width 217 height 13
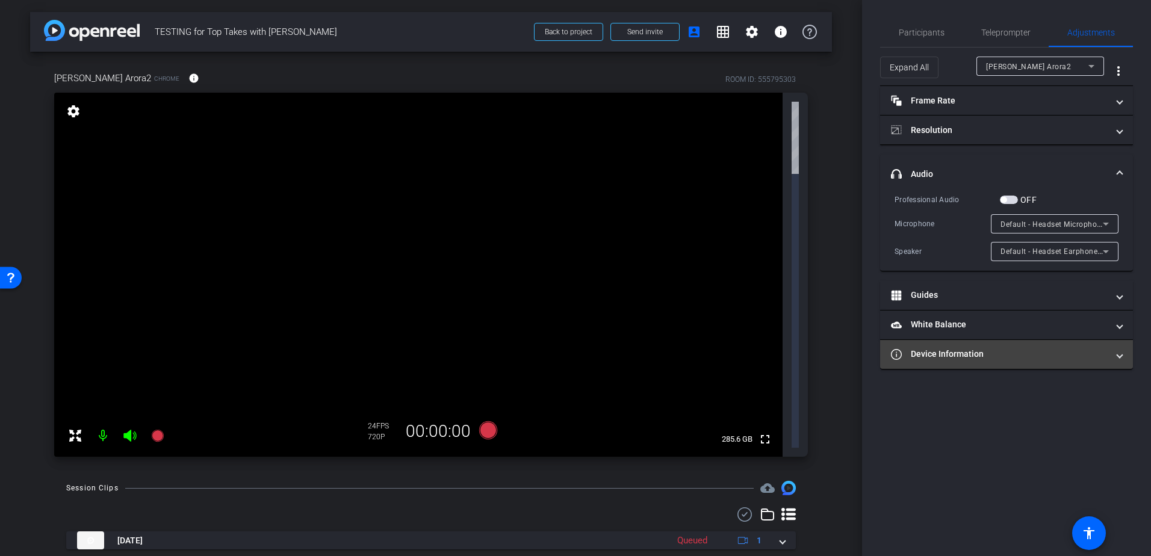
click at [955, 355] on mat-panel-title "Device Information" at bounding box center [999, 354] width 217 height 13
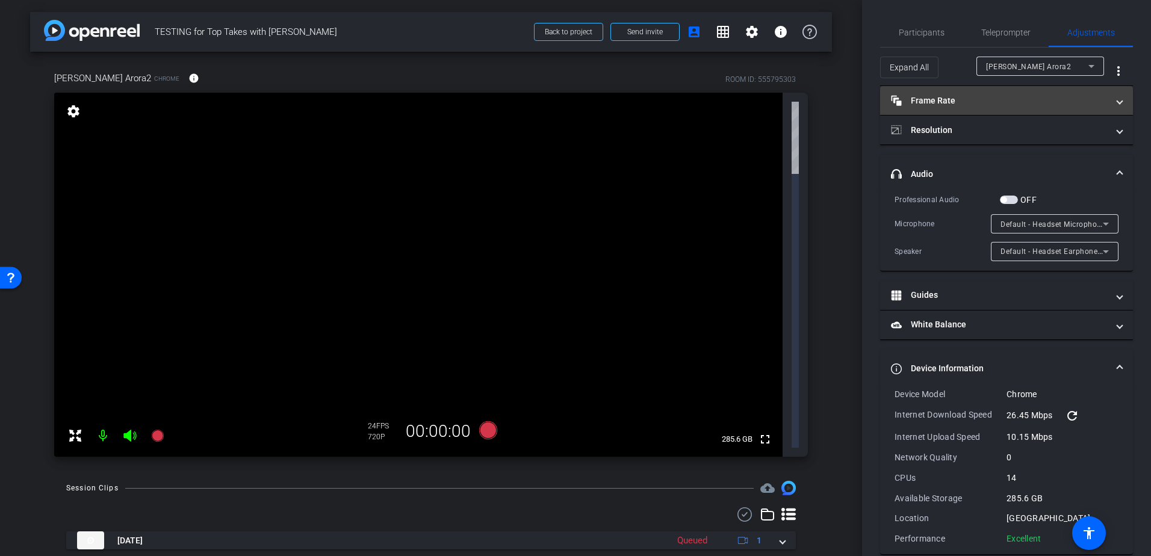
click at [1002, 105] on mat-panel-title "Frame Rate Frame Rate" at bounding box center [999, 100] width 217 height 13
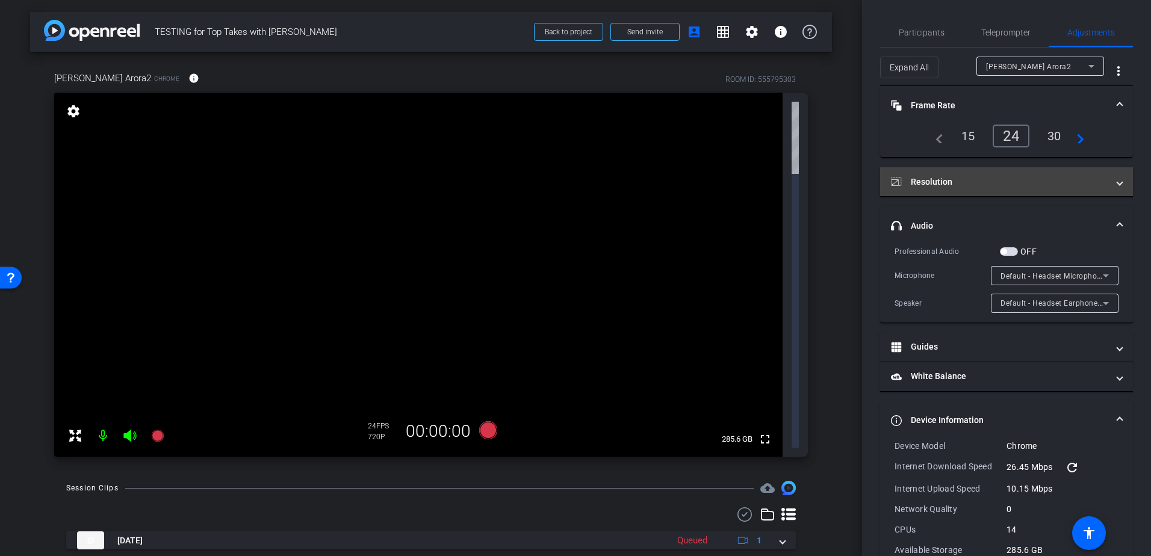
click at [986, 185] on mat-panel-title "Resolution" at bounding box center [999, 182] width 217 height 13
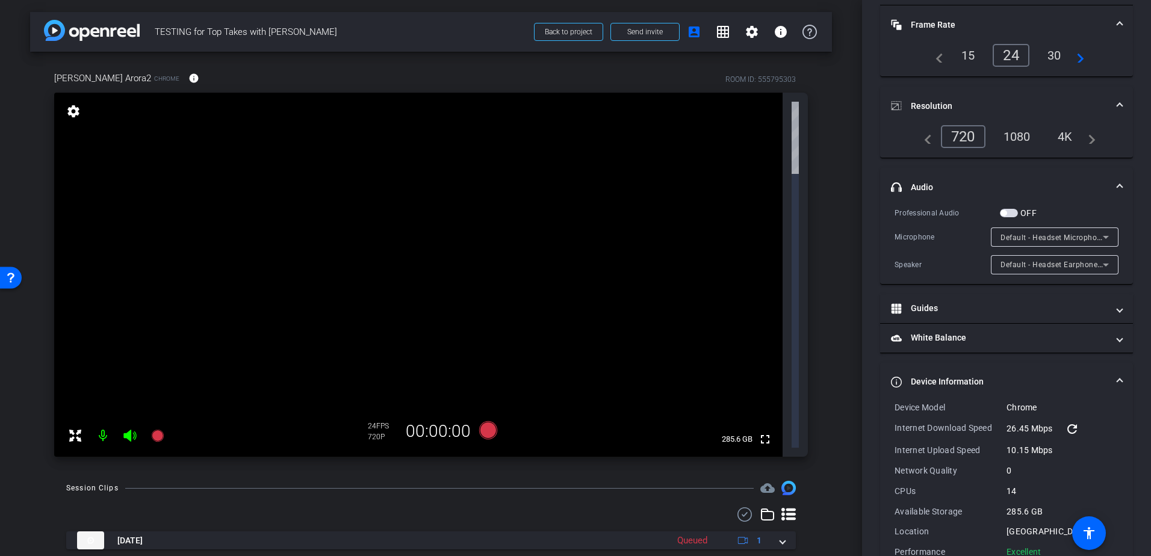
scroll to position [110, 0]
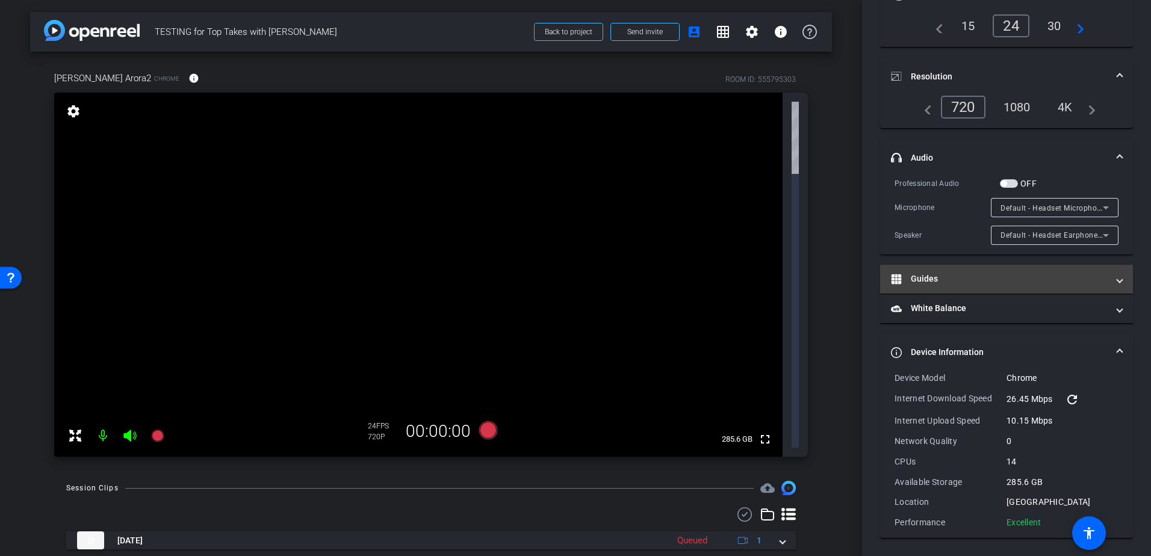
click at [969, 275] on mat-panel-title "Guides" at bounding box center [999, 279] width 217 height 13
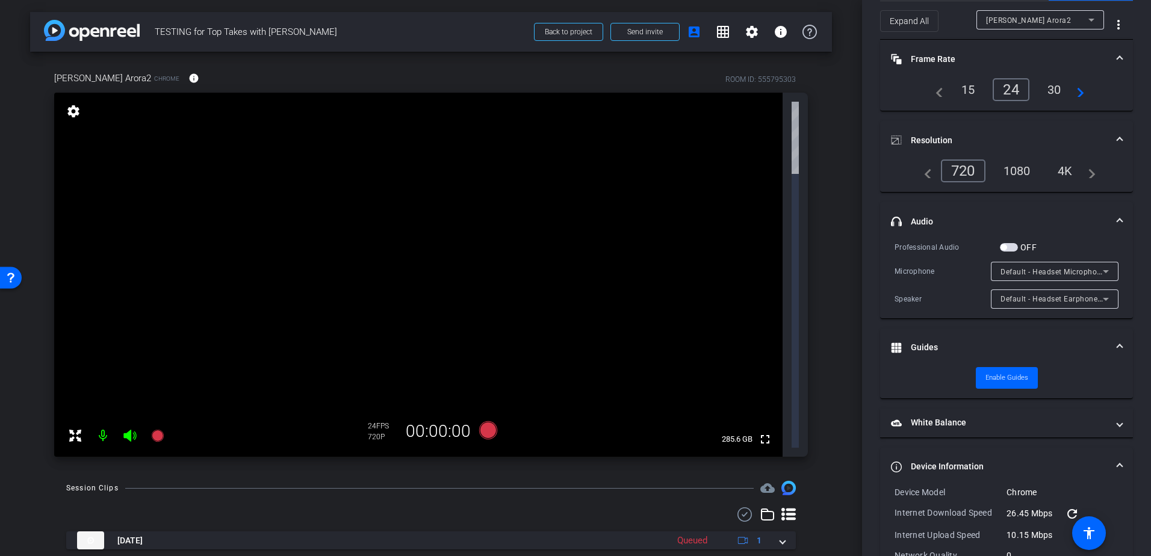
scroll to position [0, 0]
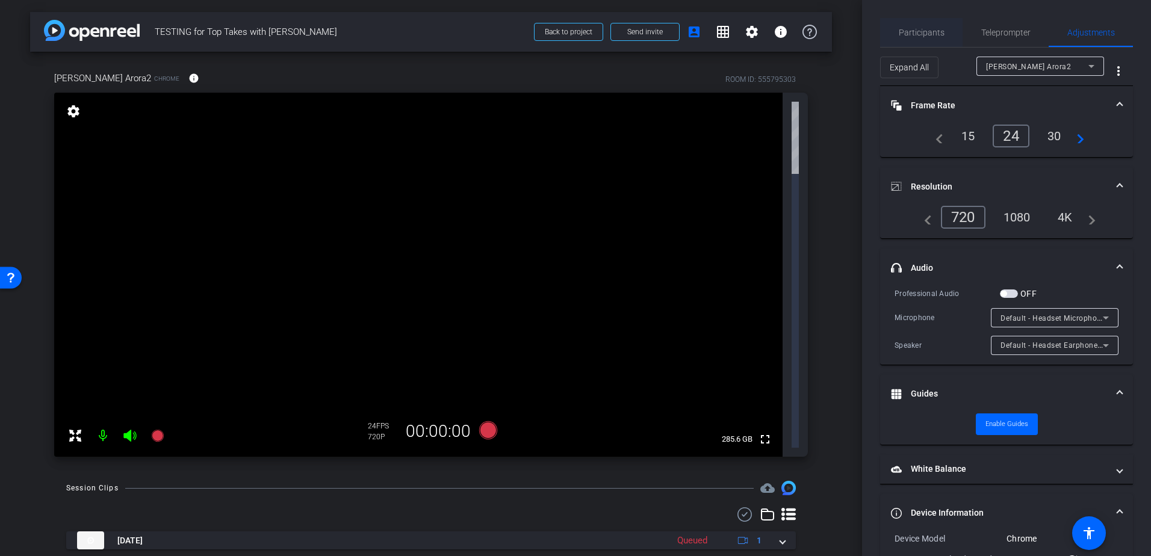
click at [929, 29] on span "Participants" at bounding box center [921, 32] width 46 height 8
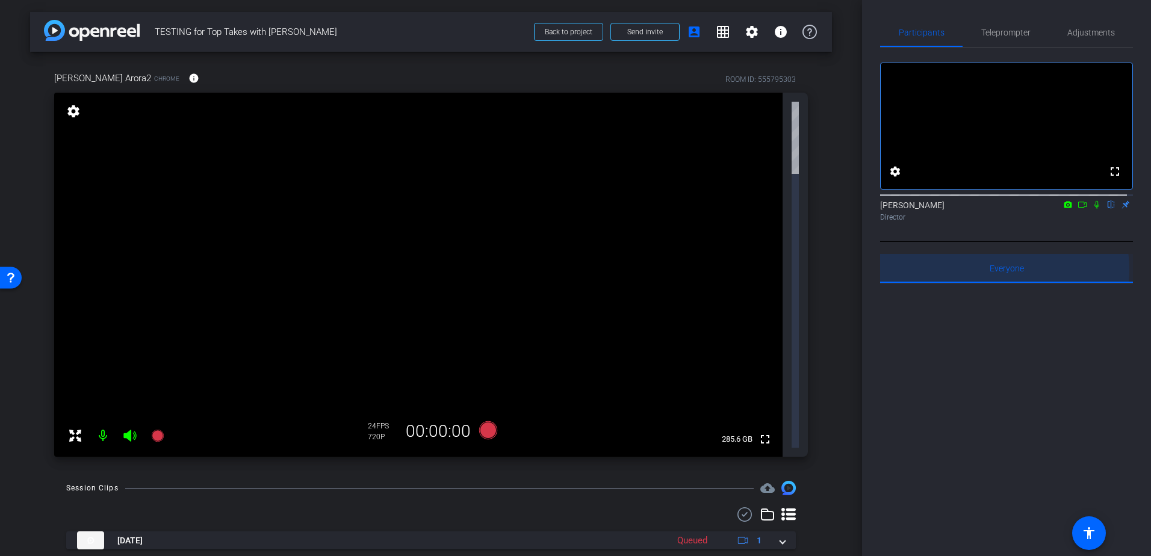
click at [1004, 273] on span "Everyone 0" at bounding box center [1006, 268] width 34 height 8
click at [1003, 273] on span "Everyone 0" at bounding box center [1006, 268] width 34 height 8
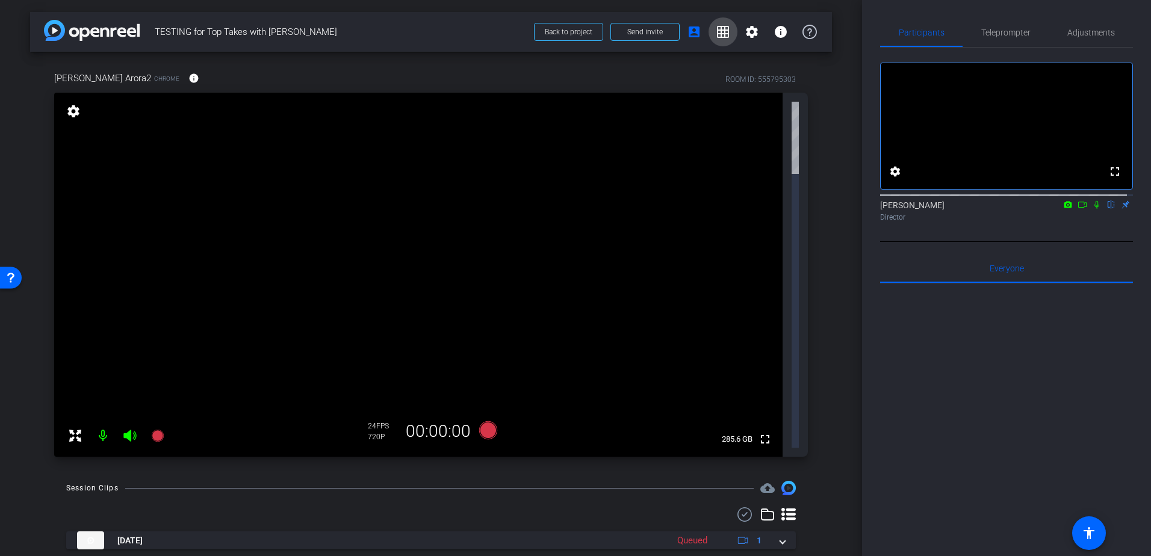
click at [726, 31] on mat-icon "grid_on" at bounding box center [722, 32] width 14 height 14
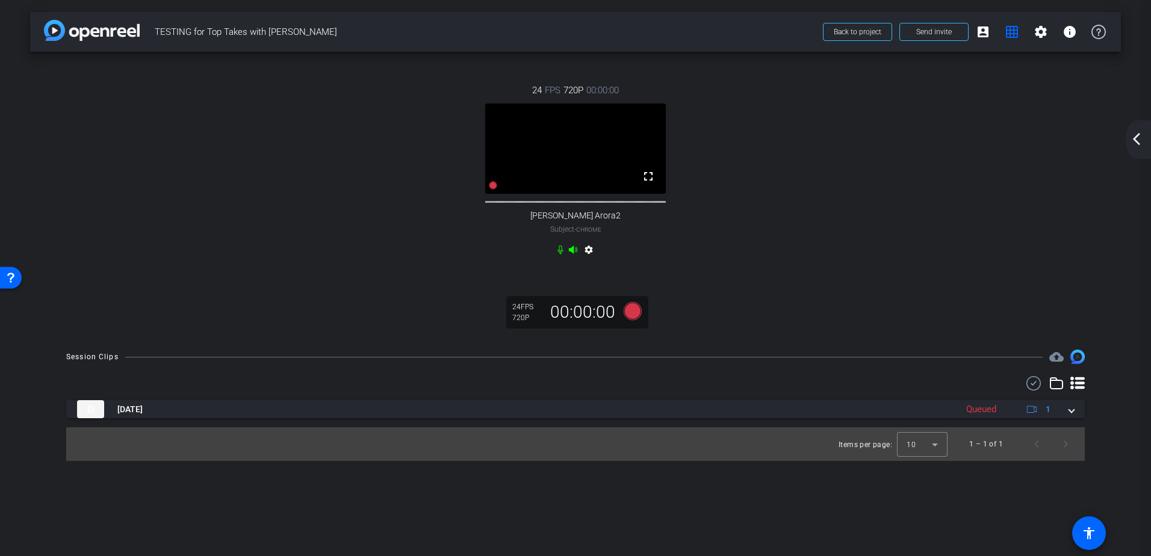
click at [592, 247] on mat-icon "settings" at bounding box center [588, 252] width 14 height 14
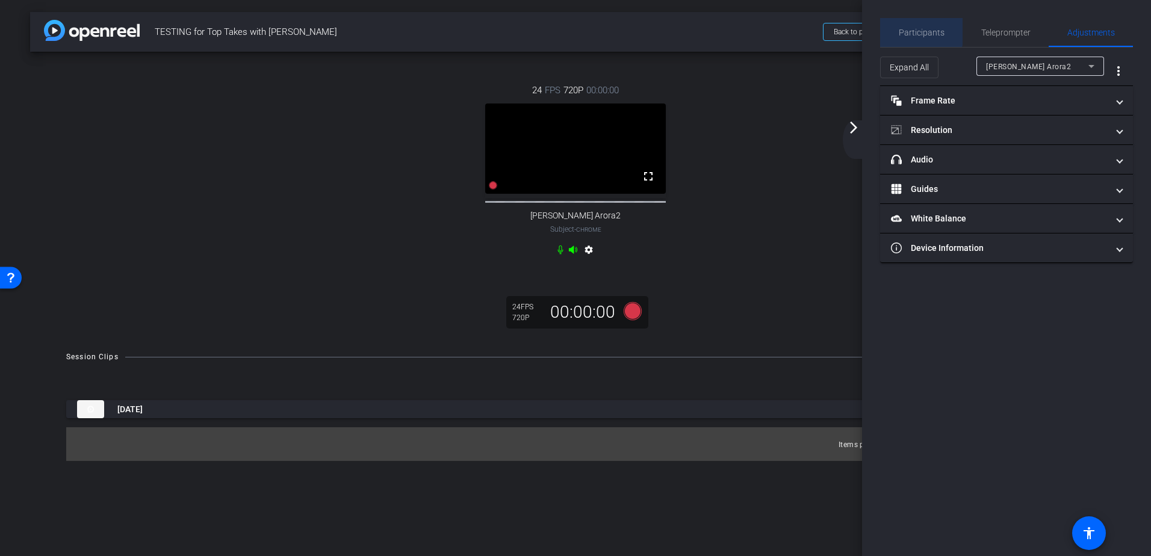
click at [919, 29] on span "Participants" at bounding box center [921, 32] width 46 height 8
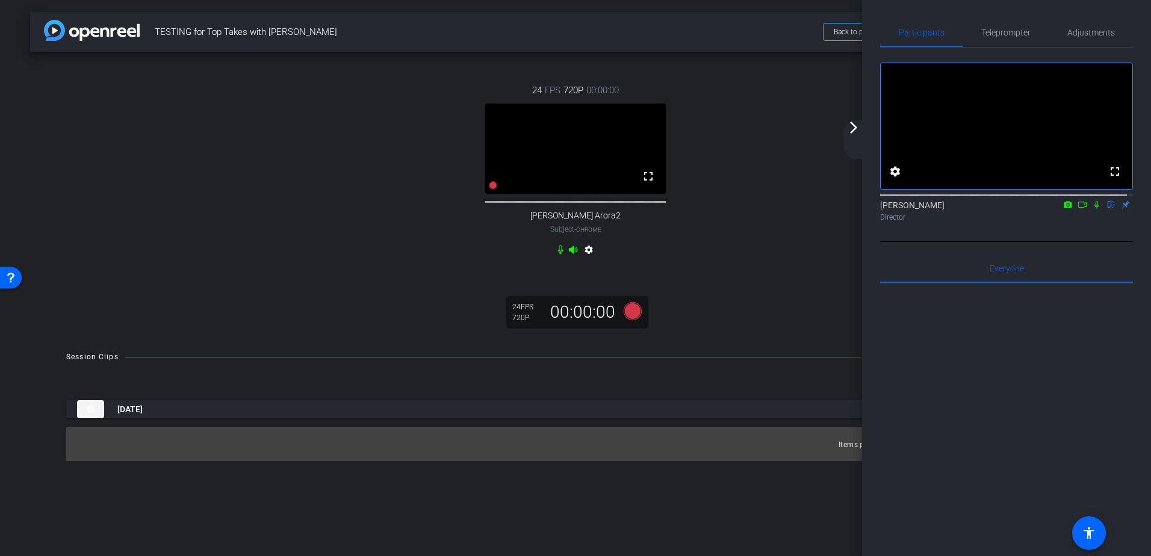
click at [810, 530] on div "arrow_back TESTING for Top Takes with Jeeten Back to project Send invite accoun…" at bounding box center [575, 278] width 1151 height 556
click at [761, 30] on span "TESTING for Top Takes with Jeeten" at bounding box center [485, 32] width 661 height 24
click at [767, 25] on span "TESTING for Top Takes with Jeeten" at bounding box center [485, 32] width 661 height 24
drag, startPoint x: 764, startPoint y: 492, endPoint x: 786, endPoint y: 369, distance: 124.7
click at [764, 493] on div "arrow_back TESTING for Top Takes with Jeeten Back to project Send invite accoun…" at bounding box center [575, 278] width 1151 height 556
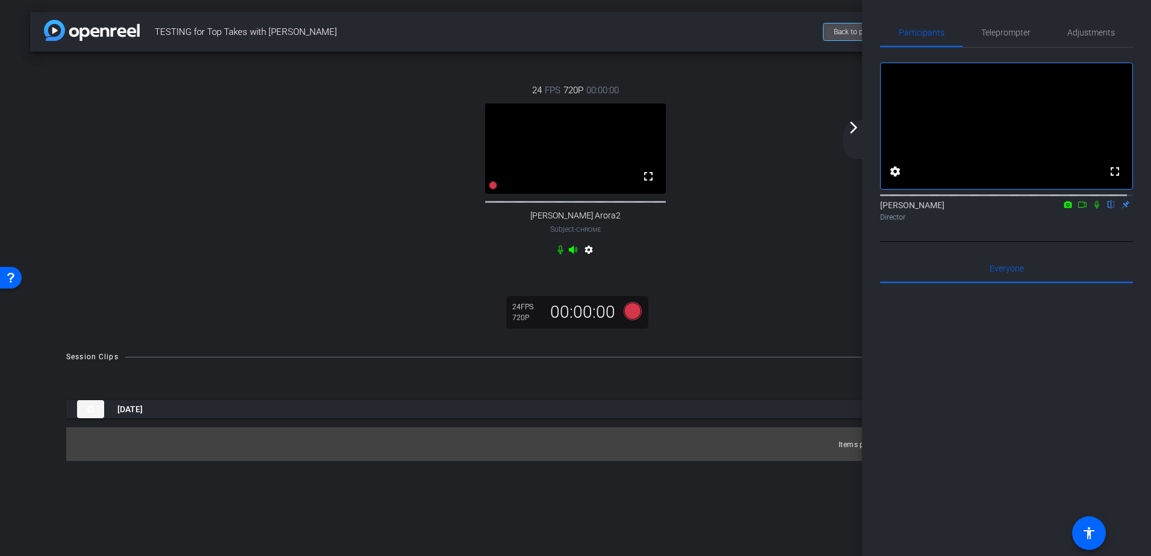
click at [837, 32] on span "Back to project" at bounding box center [857, 32] width 48 height 8
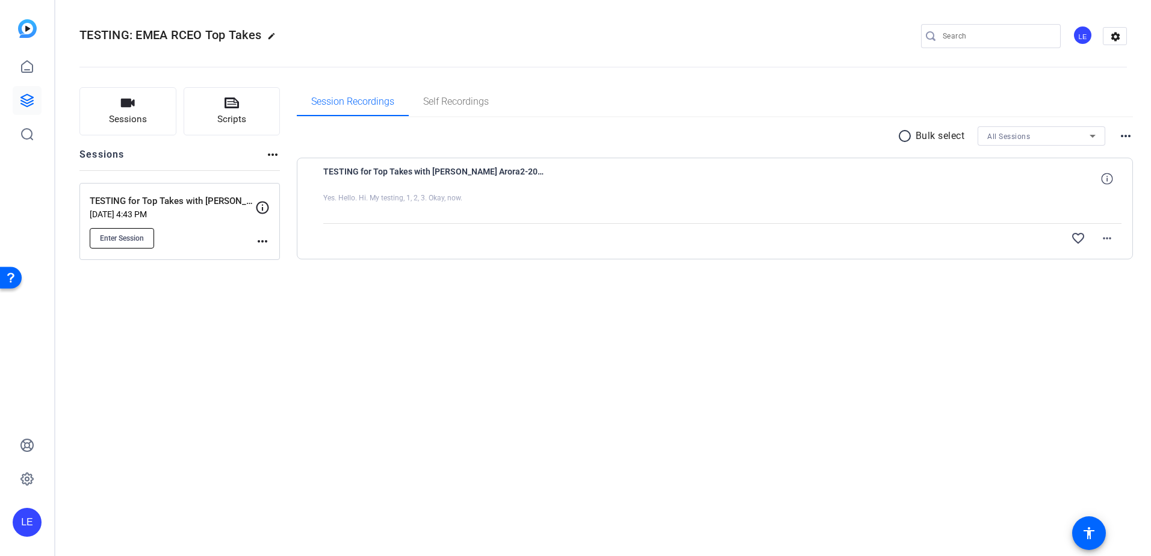
click at [105, 235] on span "Enter Session" at bounding box center [122, 238] width 44 height 10
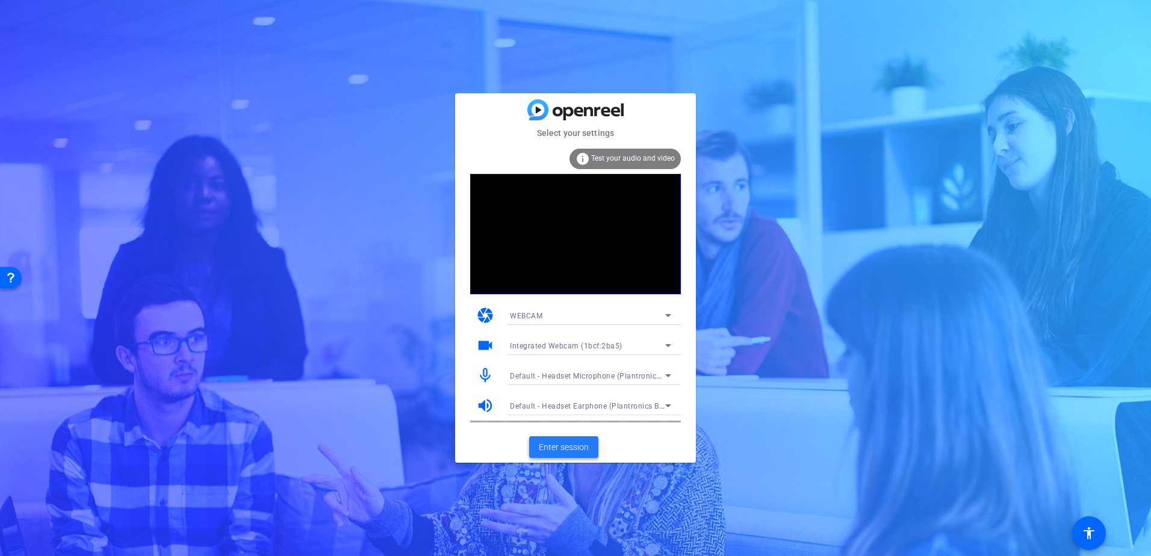
click at [558, 442] on span "Enter session" at bounding box center [564, 447] width 50 height 13
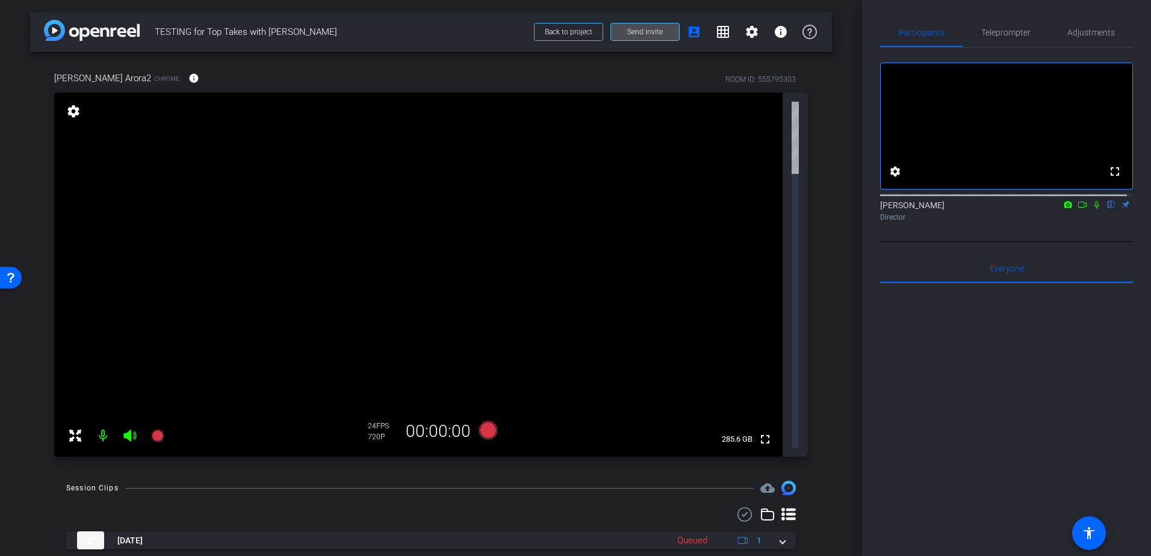
click at [655, 34] on span "Send invite" at bounding box center [645, 32] width 36 height 10
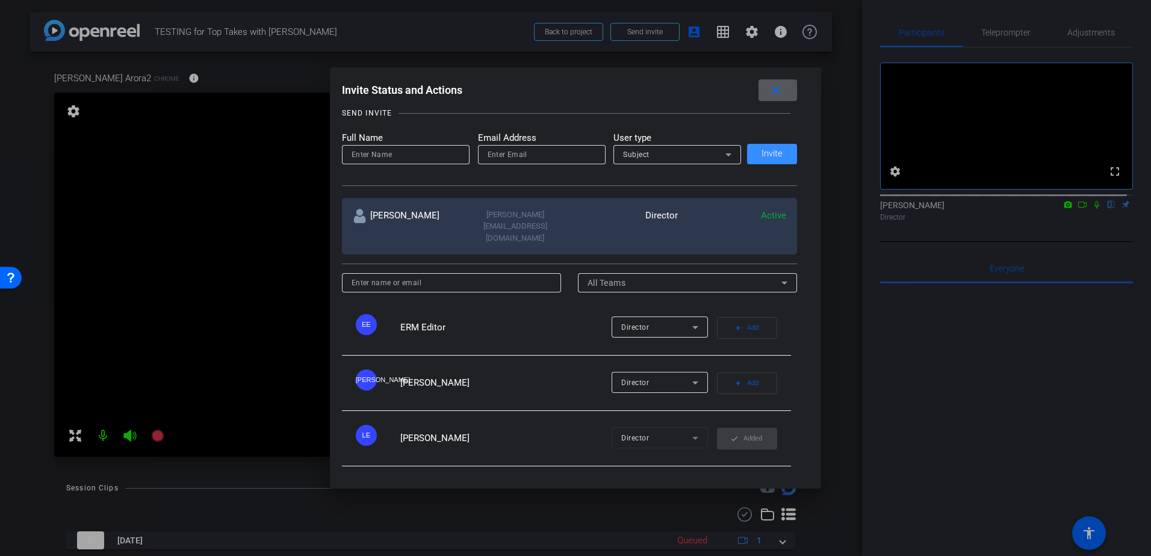
scroll to position [178, 0]
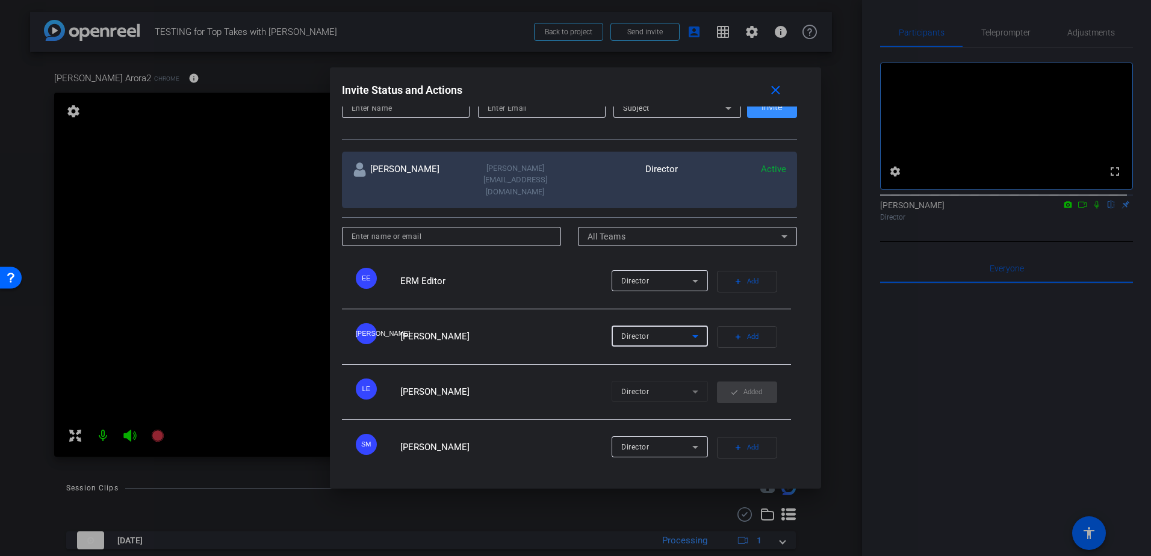
click at [672, 329] on div "Director" at bounding box center [656, 336] width 71 height 15
click at [631, 317] on div at bounding box center [575, 278] width 1151 height 556
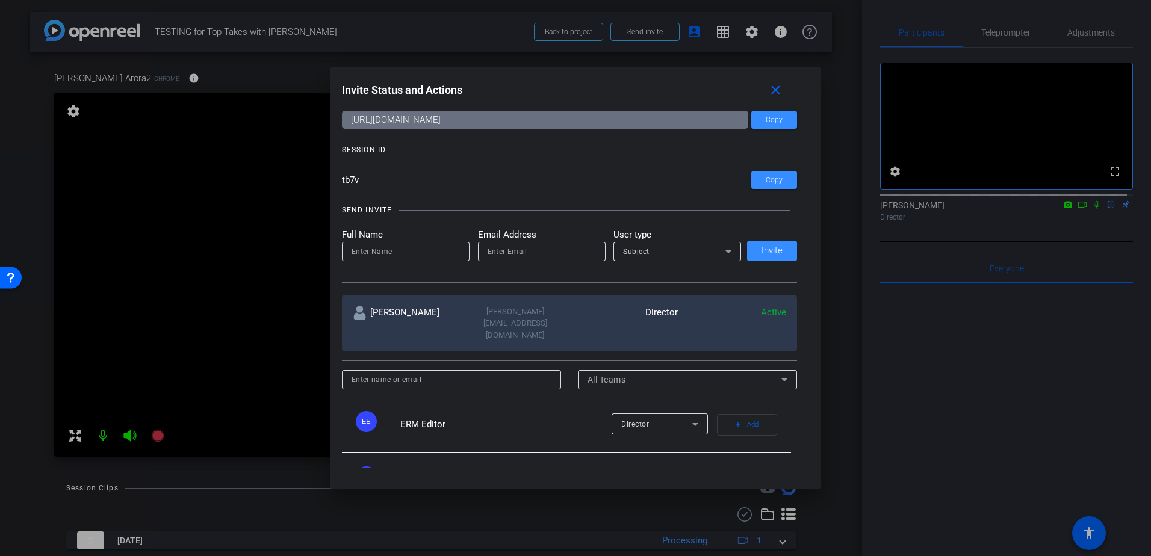
scroll to position [0, 0]
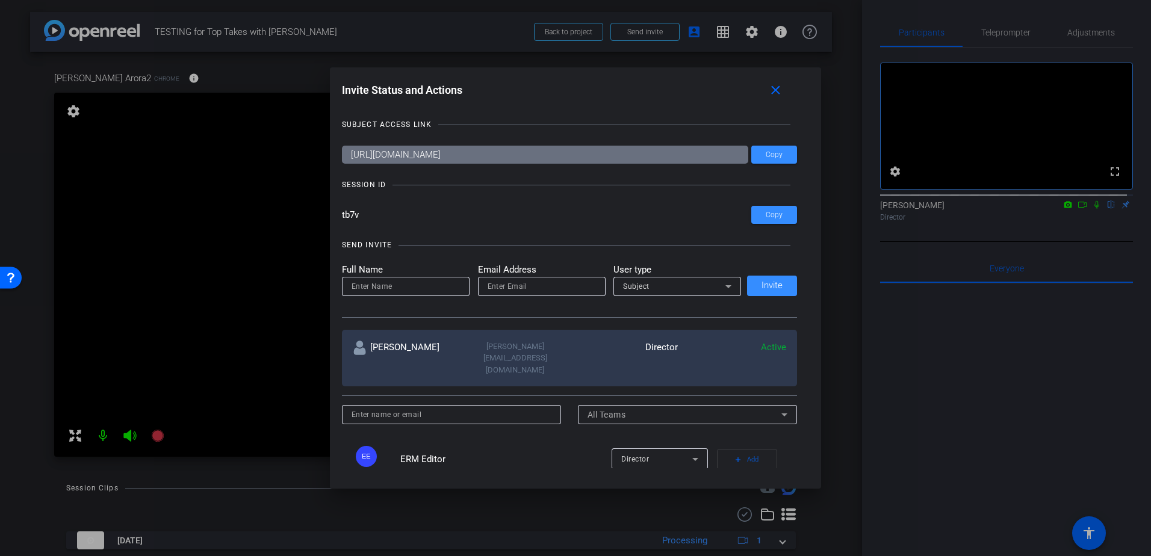
click at [398, 281] on input at bounding box center [405, 286] width 108 height 14
click at [400, 292] on input at bounding box center [405, 286] width 108 height 14
click at [412, 285] on input at bounding box center [405, 286] width 108 height 14
type input "j"
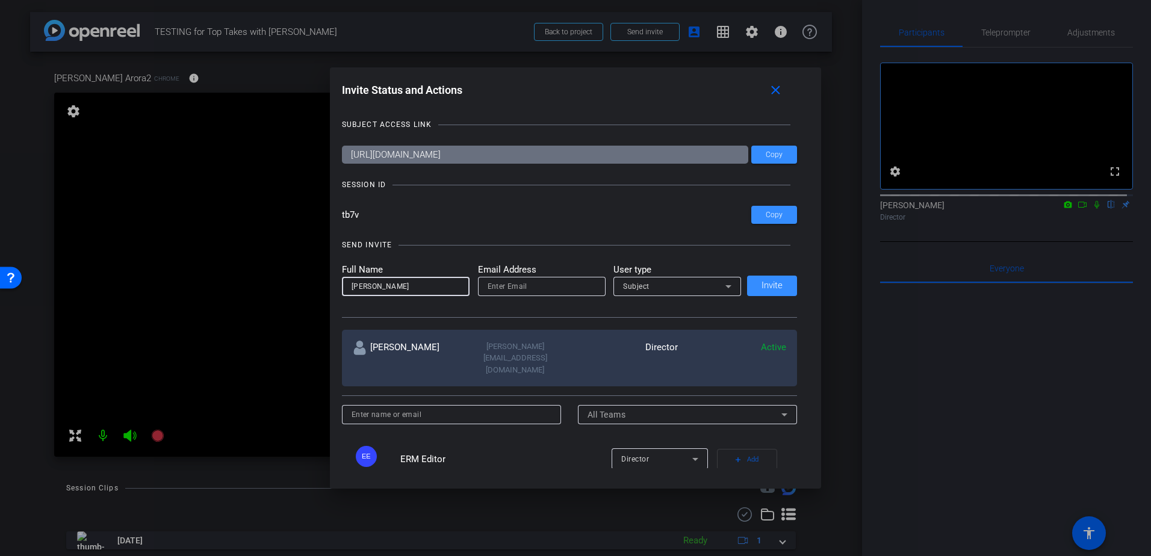
drag, startPoint x: 401, startPoint y: 283, endPoint x: 329, endPoint y: 282, distance: 71.6
click at [330, 282] on div "Invite Status and Actions close SUBJECT ACCESS LINK https://capture.openreel.co…" at bounding box center [576, 273] width 492 height 413
type input "Jeeten Arora"
click at [494, 287] on input "email" at bounding box center [541, 286] width 108 height 14
paste input "Jeeten Arora"
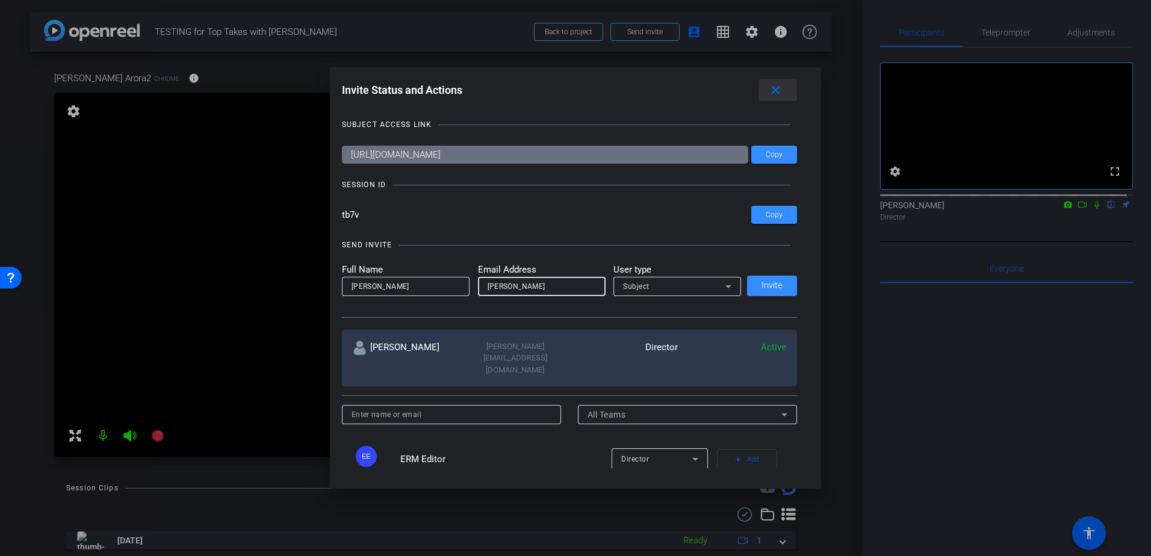
type input "Jeeten Arora"
click at [777, 90] on mat-icon "close" at bounding box center [775, 90] width 15 height 15
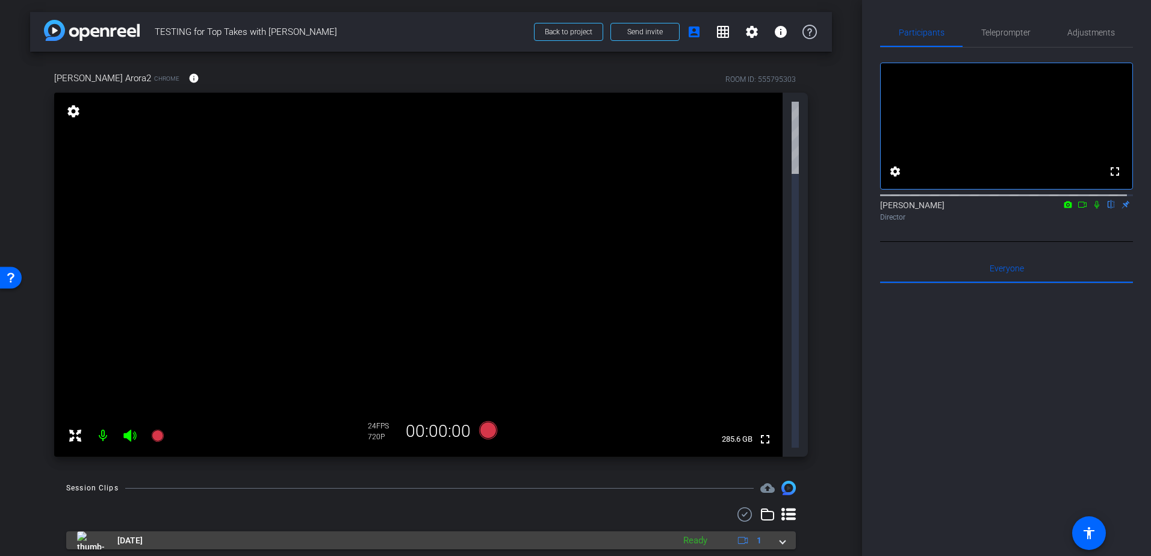
click at [86, 531] on img at bounding box center [90, 540] width 27 height 18
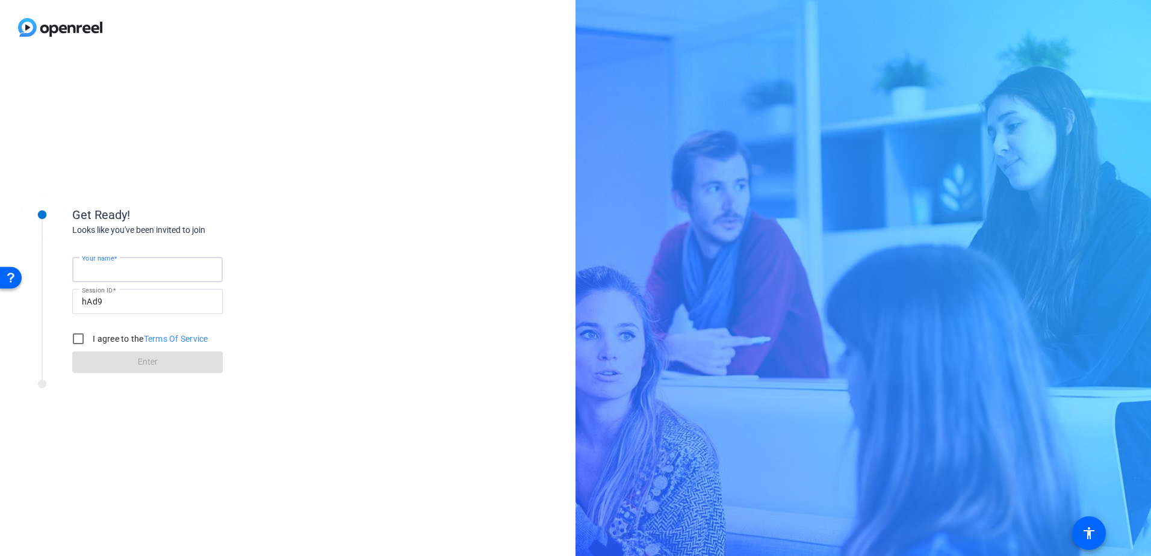
click at [157, 272] on input "Your name" at bounding box center [147, 269] width 131 height 14
drag, startPoint x: 144, startPoint y: 271, endPoint x: 104, endPoint y: 271, distance: 40.3
click at [104, 271] on input "[PERSON_NAME]" at bounding box center [147, 269] width 131 height 14
type input "[PERSON_NAME]"
click at [76, 339] on input "I agree to the Terms Of Service" at bounding box center [78, 339] width 24 height 24
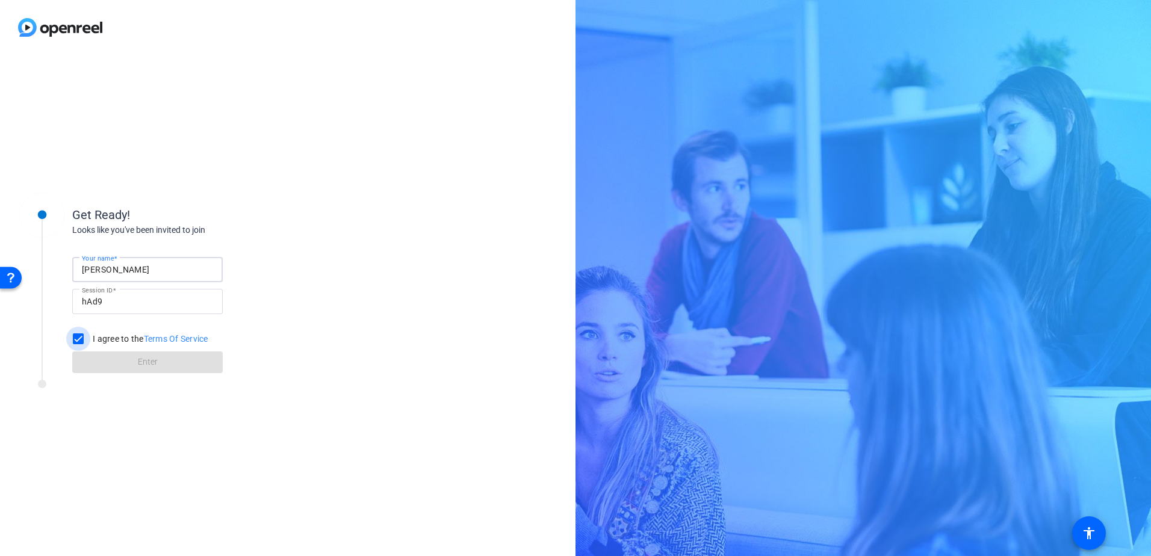
checkbox input "true"
click at [138, 366] on span "Enter" at bounding box center [148, 362] width 20 height 13
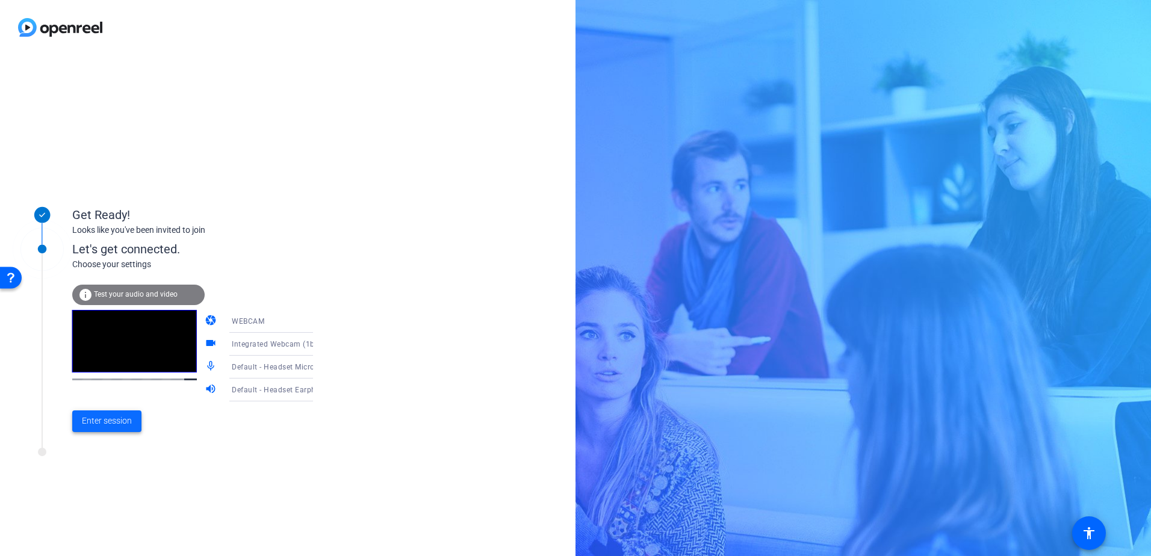
click at [97, 423] on span "Enter session" at bounding box center [107, 421] width 50 height 13
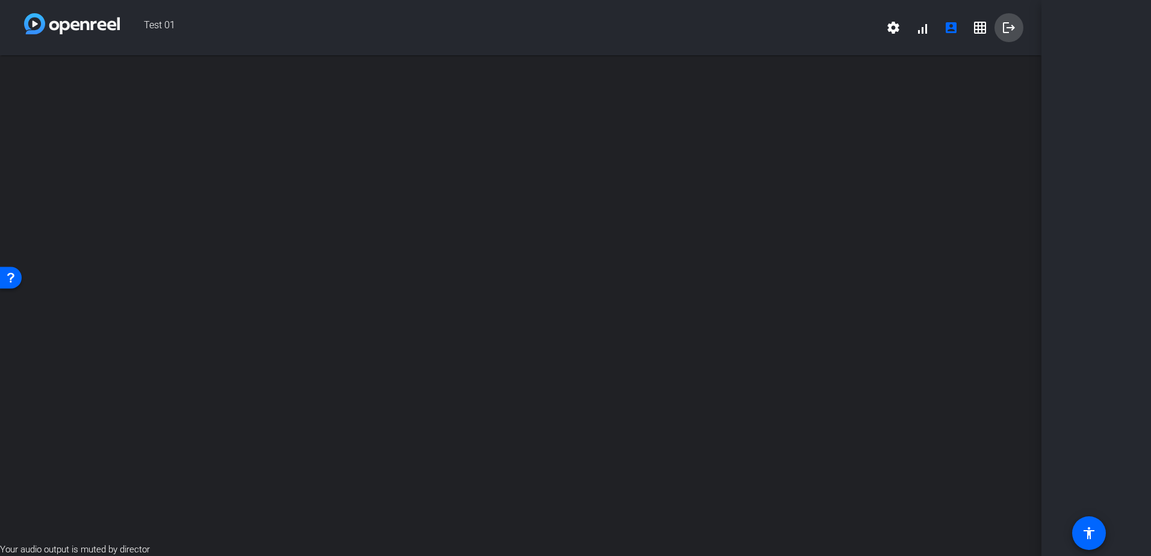
click at [1007, 25] on mat-icon "logout" at bounding box center [1008, 27] width 14 height 14
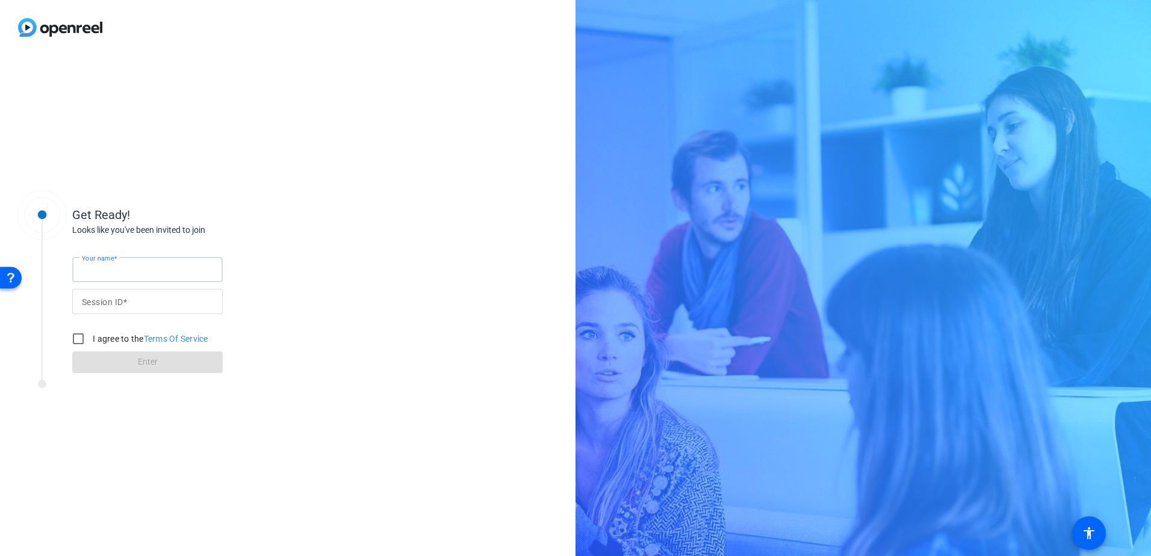
click at [151, 269] on input "Your name" at bounding box center [147, 269] width 131 height 14
type input "[PERSON_NAME]"
type input "hAd9"
click at [81, 339] on input "I agree to the Terms Of Service" at bounding box center [78, 339] width 24 height 24
checkbox input "true"
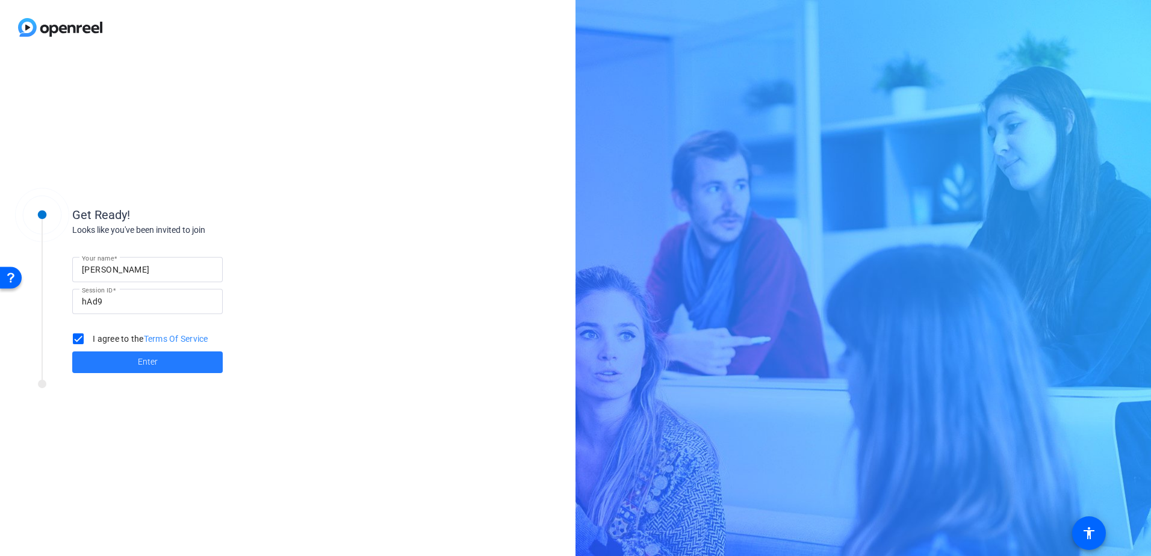
click at [167, 367] on span at bounding box center [147, 362] width 150 height 29
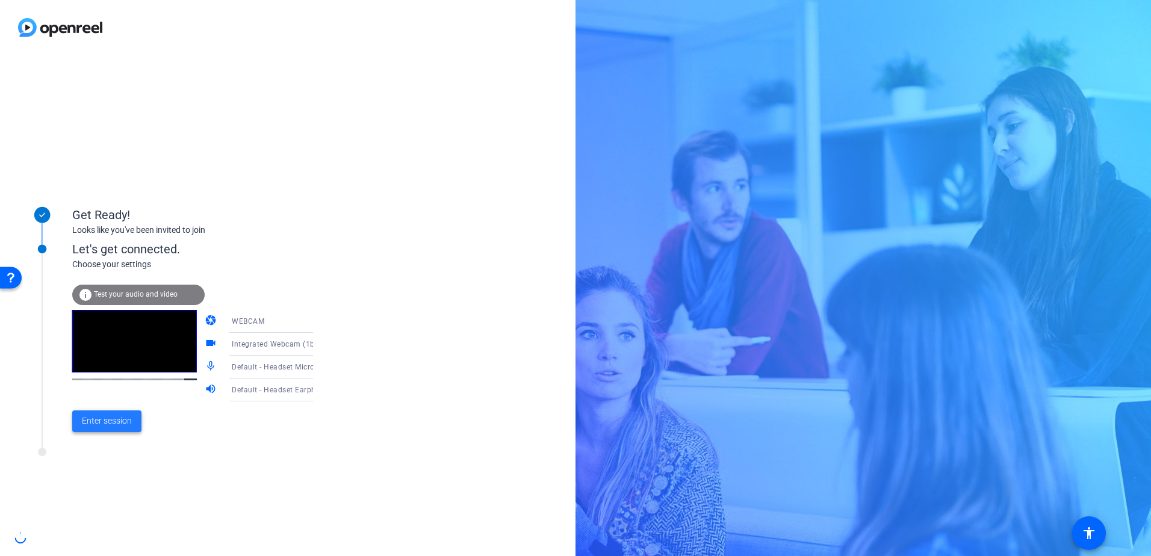
click at [108, 425] on span "Enter session" at bounding box center [107, 421] width 50 height 13
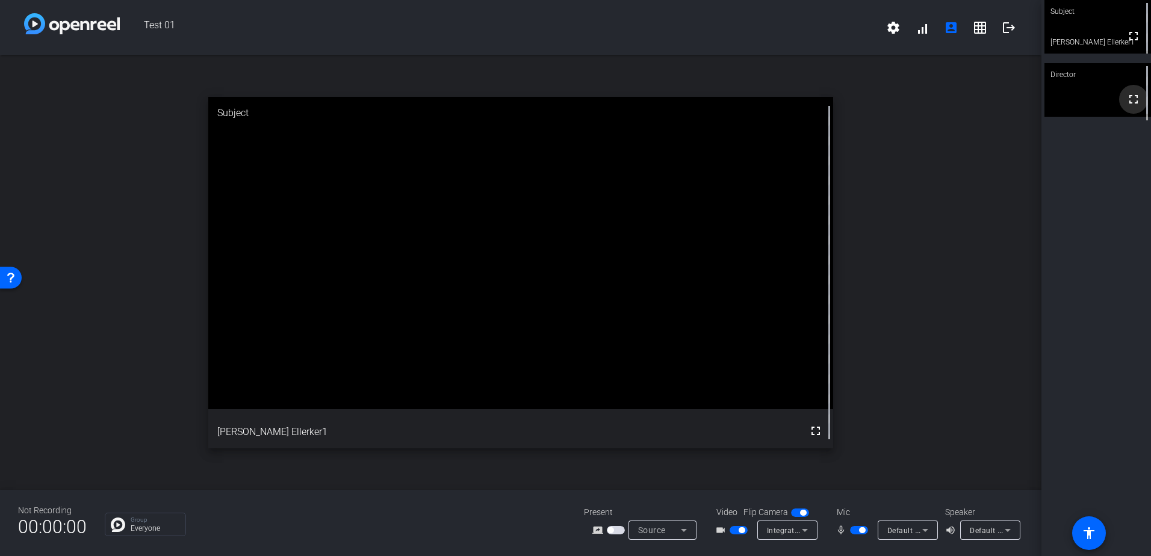
click at [1131, 107] on mat-icon "fullscreen" at bounding box center [1133, 99] width 14 height 14
click at [1079, 22] on div "Subject" at bounding box center [1097, 11] width 107 height 23
click at [975, 29] on mat-icon "grid_on" at bounding box center [979, 27] width 14 height 14
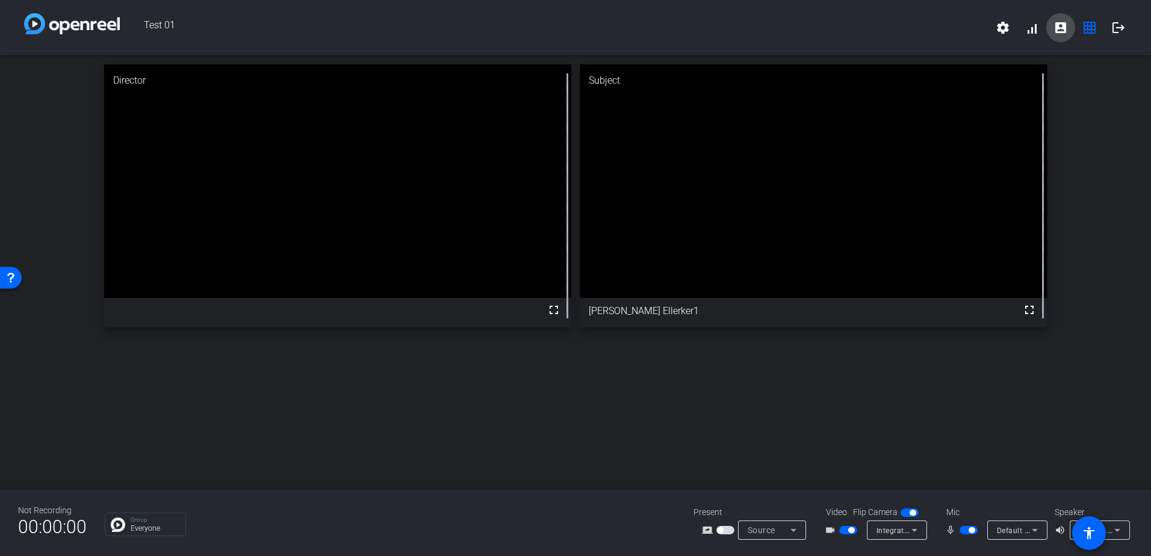
click at [1064, 19] on span at bounding box center [1060, 27] width 29 height 29
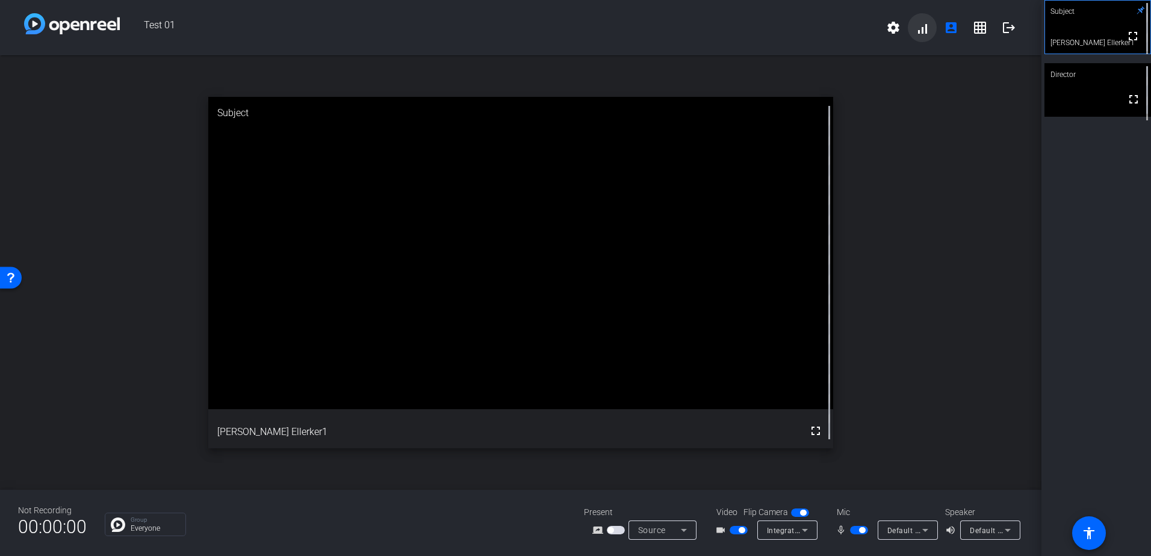
click at [922, 26] on span at bounding box center [921, 27] width 29 height 29
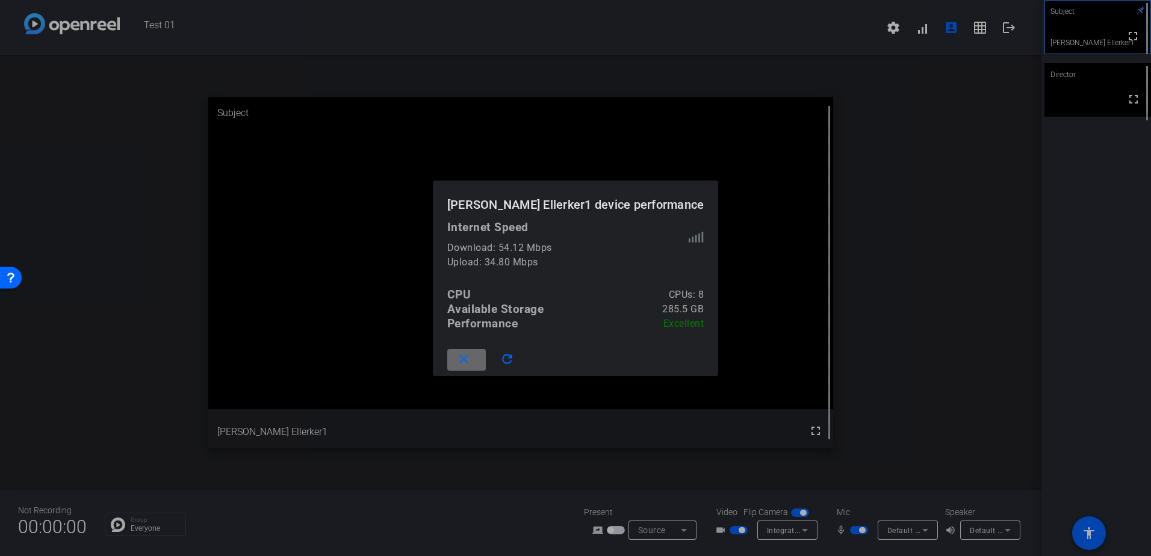
click at [471, 366] on mat-icon "close" at bounding box center [463, 359] width 15 height 15
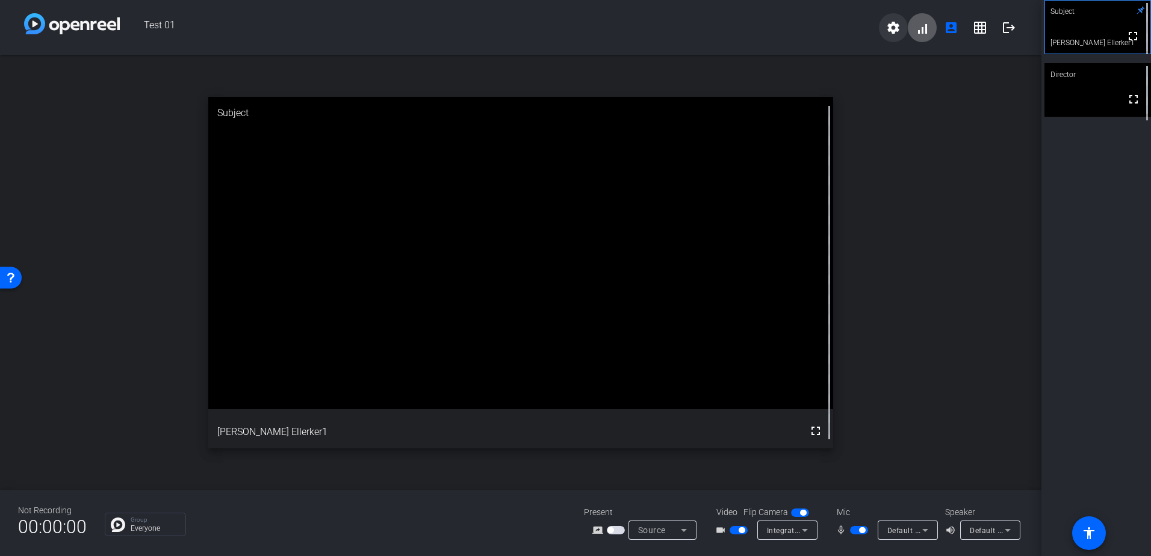
click at [890, 20] on span at bounding box center [893, 27] width 29 height 29
click at [1076, 218] on div at bounding box center [575, 278] width 1151 height 556
click at [153, 519] on p "Group" at bounding box center [155, 520] width 49 height 6
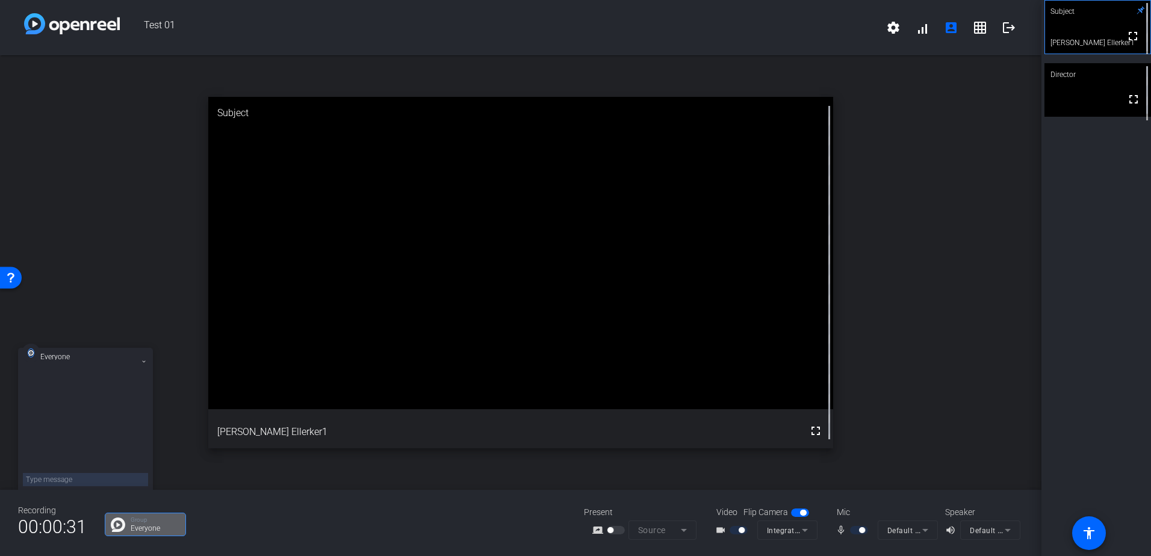
click at [162, 456] on div "open_in_new Subject fullscreen [PERSON_NAME] Ellerker1" at bounding box center [520, 272] width 1041 height 434
click at [144, 359] on icon at bounding box center [143, 361] width 5 height 5
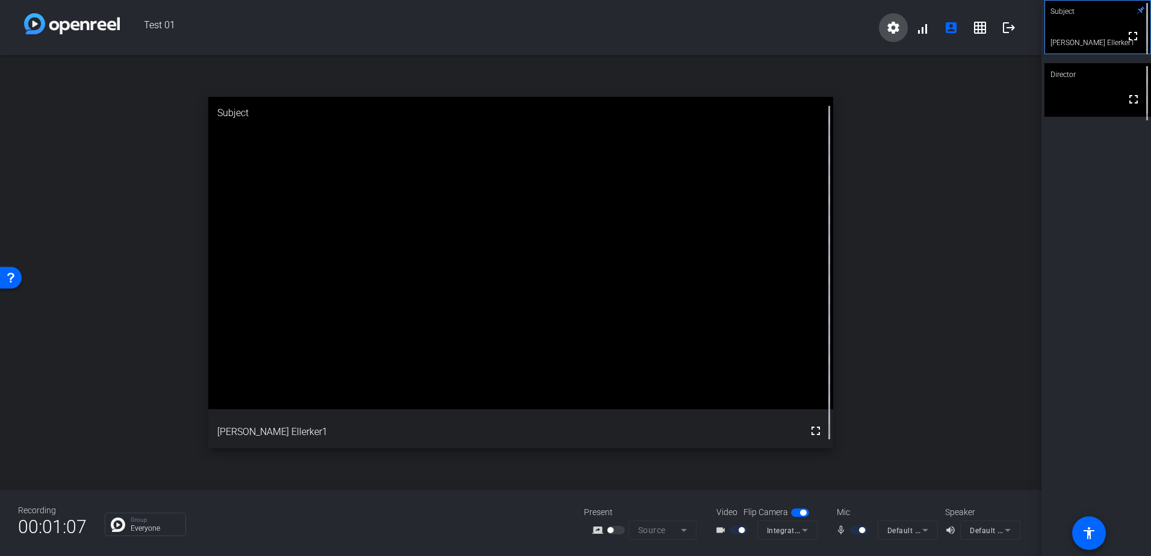
click at [898, 29] on mat-icon "settings" at bounding box center [893, 27] width 14 height 14
click at [844, 32] on div at bounding box center [575, 278] width 1151 height 556
click at [975, 23] on mat-icon "grid_on" at bounding box center [979, 27] width 14 height 14
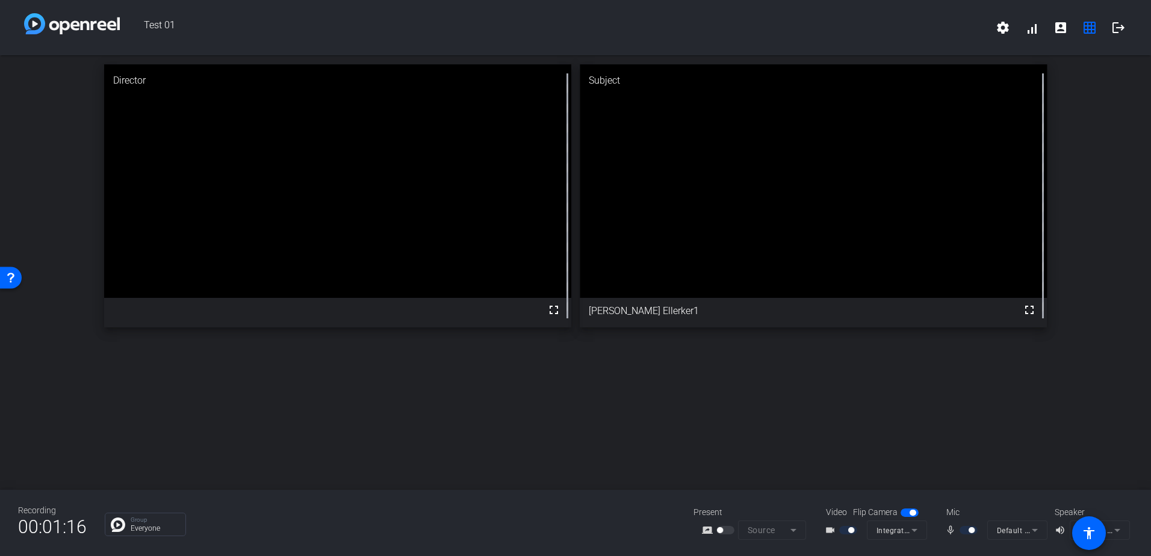
click at [842, 532] on div at bounding box center [849, 530] width 20 height 8
click at [844, 529] on div at bounding box center [849, 530] width 20 height 8
click at [842, 528] on div at bounding box center [849, 530] width 20 height 8
click at [902, 510] on span "button" at bounding box center [909, 512] width 18 height 8
click at [910, 511] on span "button" at bounding box center [909, 512] width 18 height 8
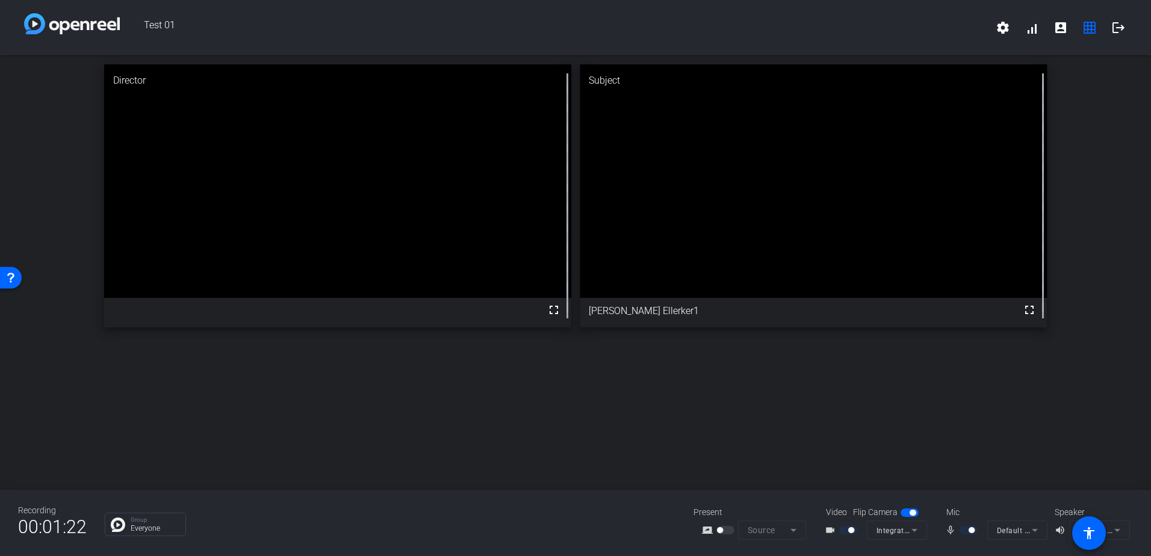
click at [965, 531] on div at bounding box center [969, 530] width 20 height 8
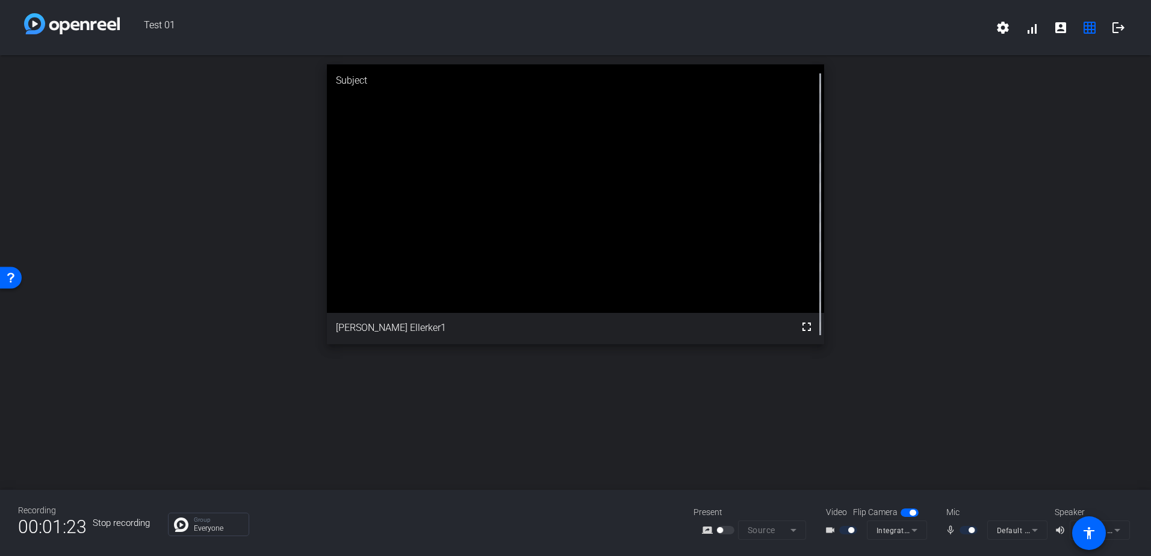
click at [957, 527] on div "mic_none" at bounding box center [966, 530] width 42 height 14
click at [906, 514] on span "button" at bounding box center [909, 512] width 18 height 8
click at [839, 530] on div at bounding box center [849, 530] width 20 height 8
click at [1028, 531] on mat-form-field "Default - Headset Microphone (Plantronics Blackwire 3220 Series)" at bounding box center [1017, 530] width 60 height 19
click at [1031, 530] on mat-form-field "Default - Headset Microphone (Plantronics Blackwire 3220 Series)" at bounding box center [1017, 530] width 60 height 19
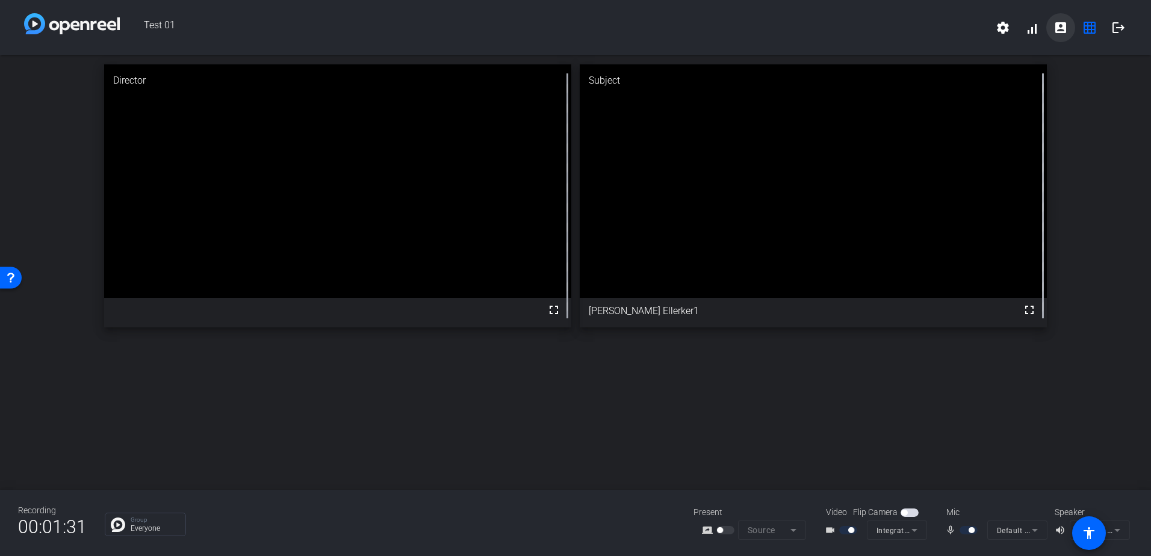
click at [1061, 26] on mat-icon "account_box" at bounding box center [1060, 27] width 14 height 14
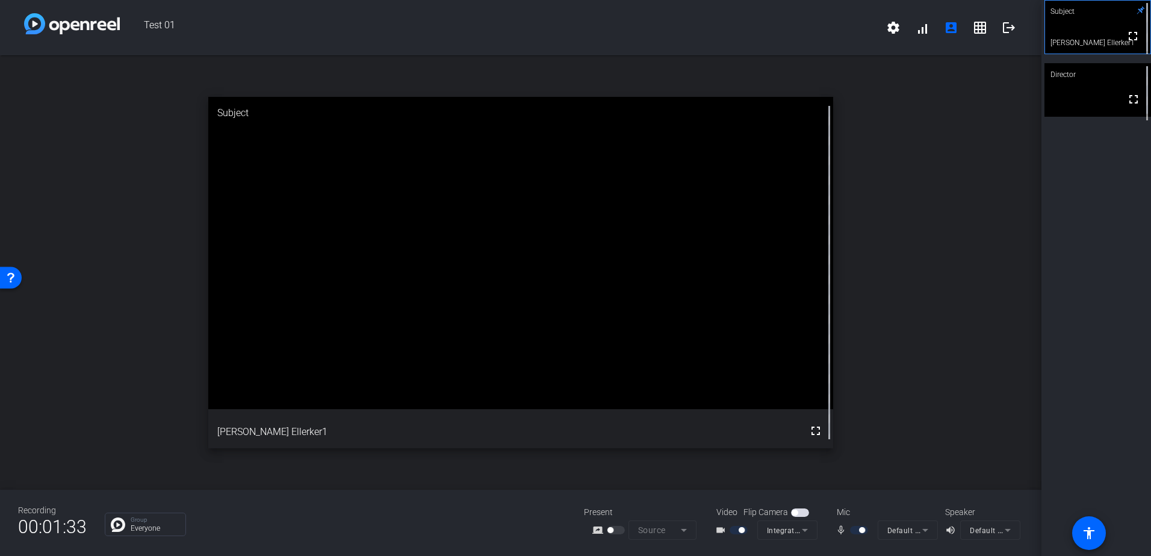
click at [1068, 70] on div "Director" at bounding box center [1097, 74] width 107 height 23
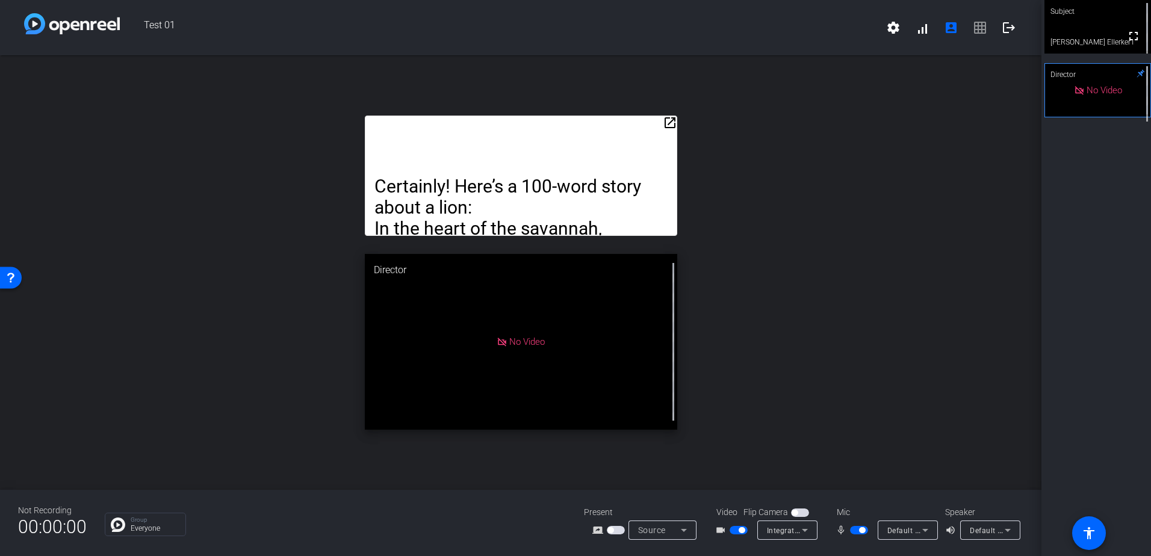
click at [495, 208] on p "Certainly! Here’s a 100-word story about a lion:" at bounding box center [520, 197] width 293 height 42
click at [1006, 25] on mat-icon "logout" at bounding box center [1008, 27] width 14 height 14
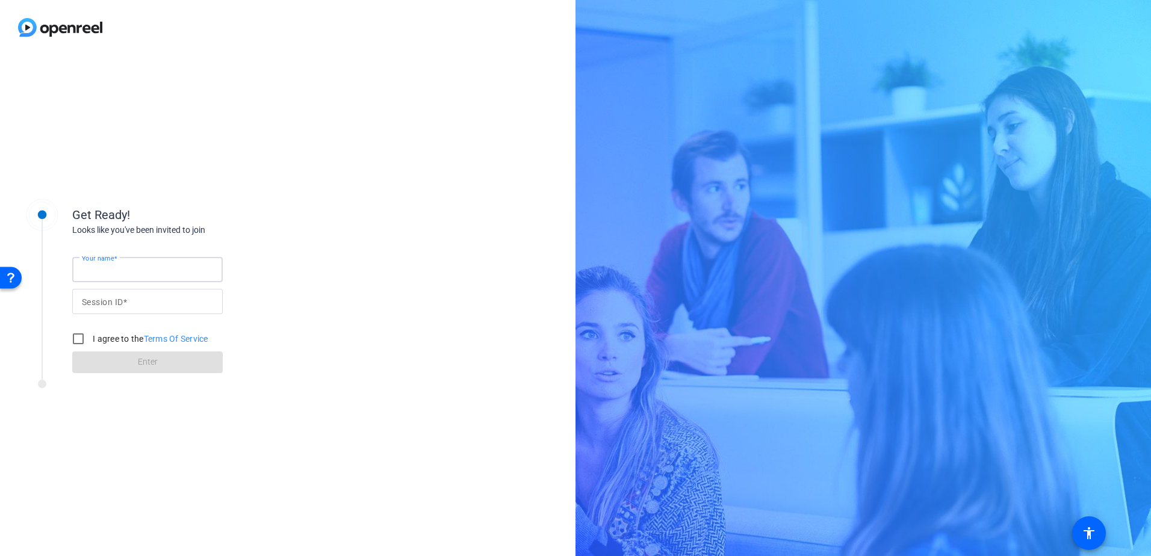
click at [142, 271] on input "Your name" at bounding box center [147, 269] width 131 height 14
click at [80, 340] on input "I agree to the Terms Of Service" at bounding box center [78, 339] width 24 height 24
checkbox input "true"
click at [139, 259] on div at bounding box center [147, 269] width 131 height 25
click at [140, 262] on input "Your name" at bounding box center [147, 269] width 131 height 14
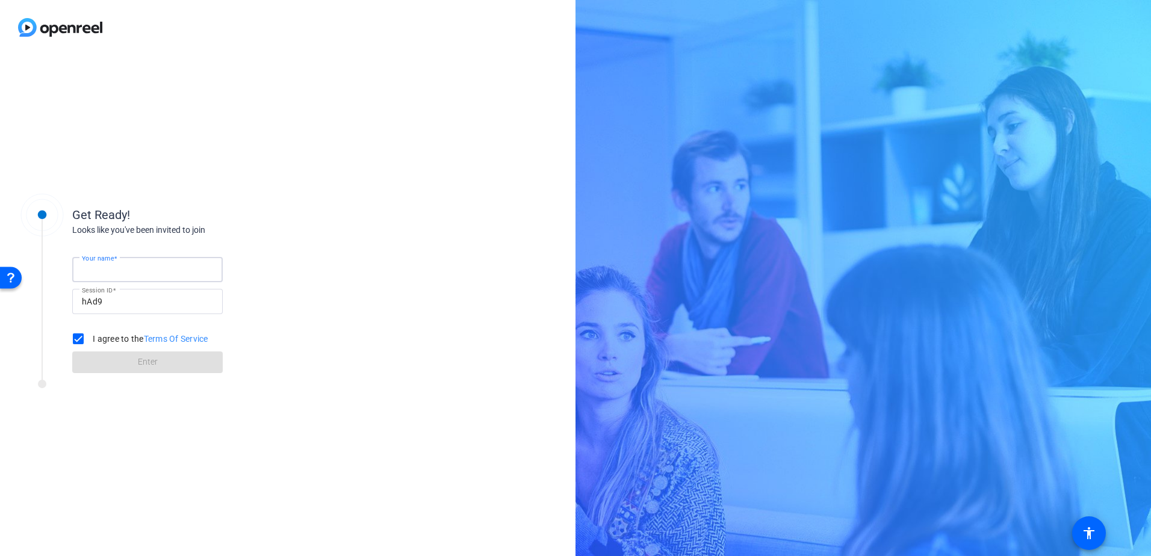
type input "[PERSON_NAME]"
click at [152, 365] on span "Enter" at bounding box center [148, 362] width 20 height 13
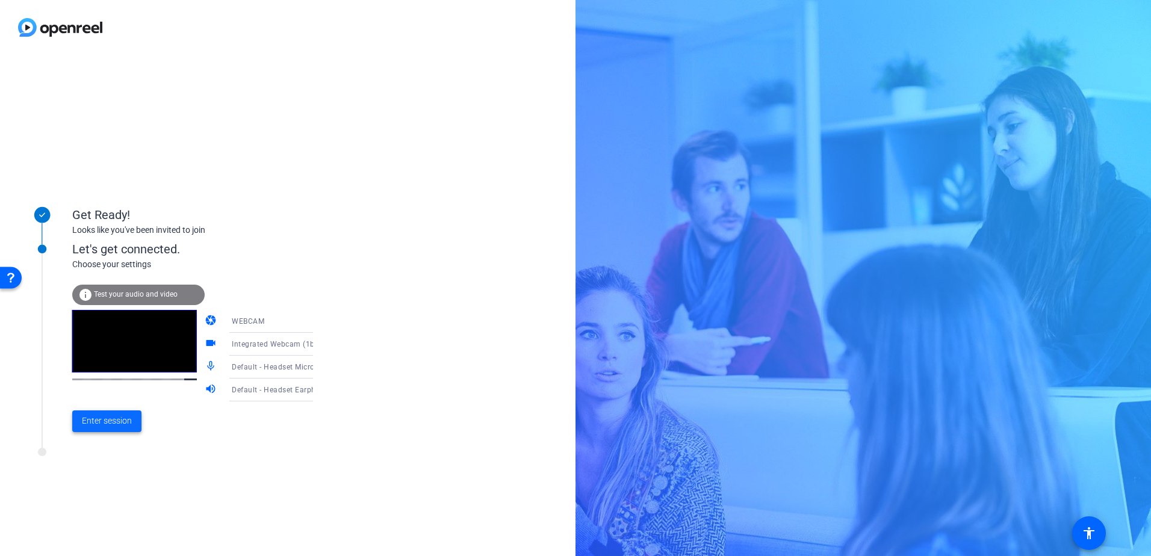
click at [114, 428] on span at bounding box center [106, 421] width 69 height 29
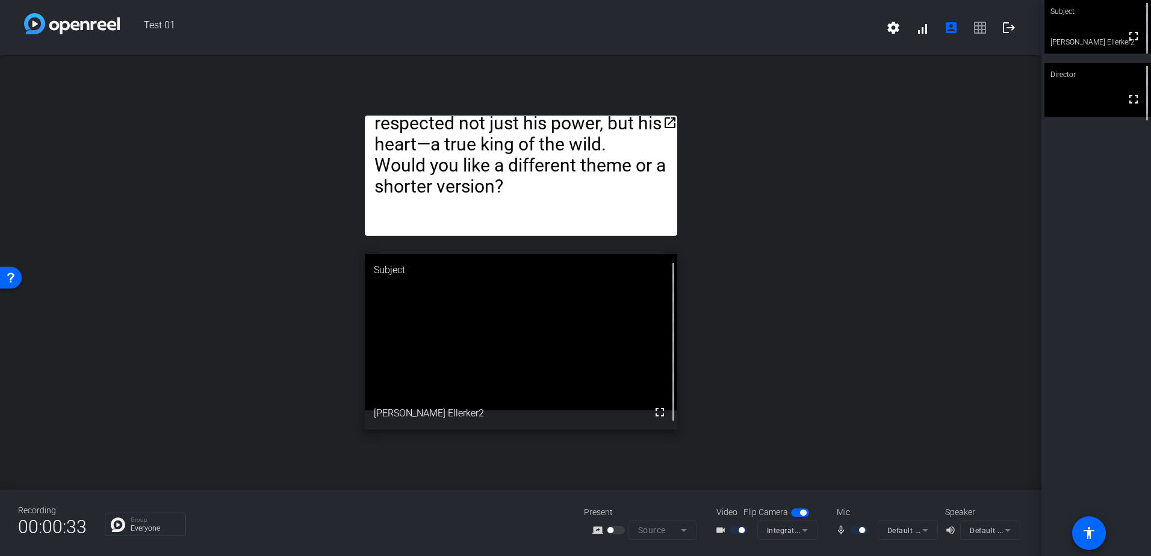
click at [591, 163] on div "Certainly! Here’s a 100-word story about a lion: In the heart of the savannah, …" at bounding box center [521, 176] width 312 height 120
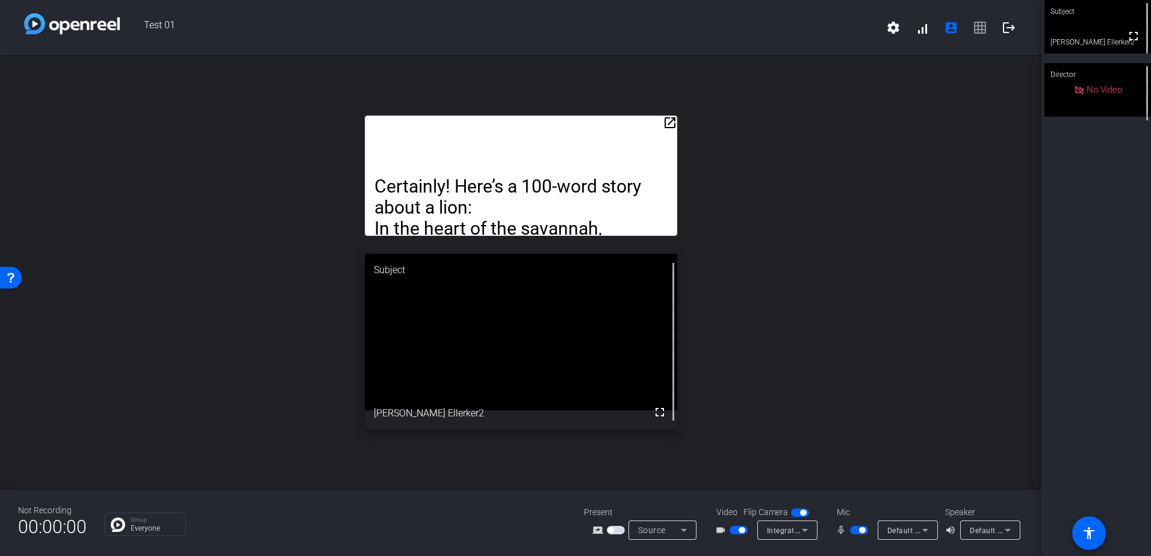
click at [732, 528] on span "button" at bounding box center [738, 530] width 18 height 8
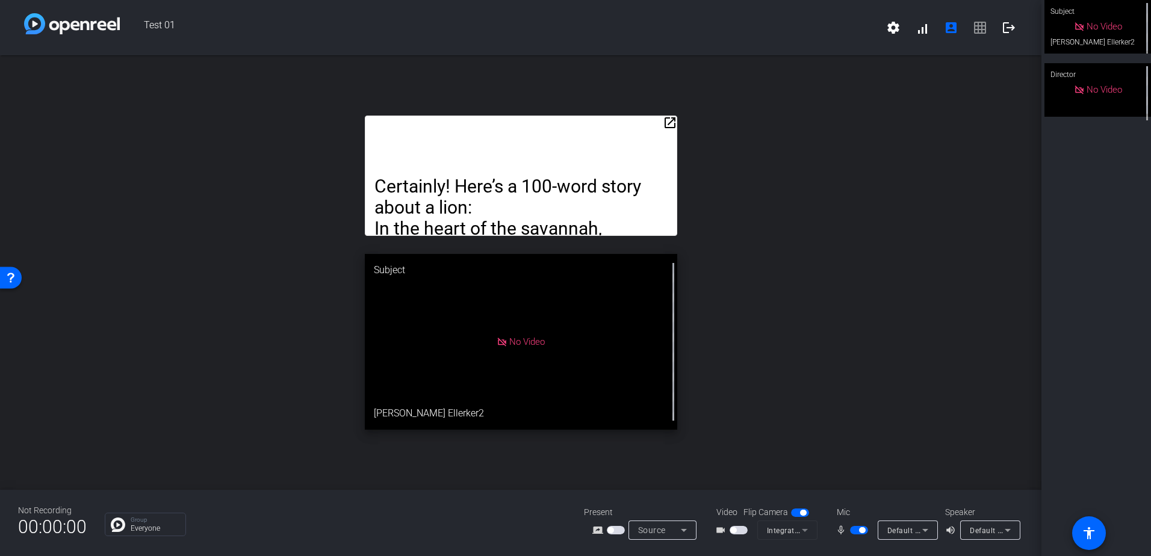
click at [742, 527] on span "button" at bounding box center [738, 530] width 18 height 8
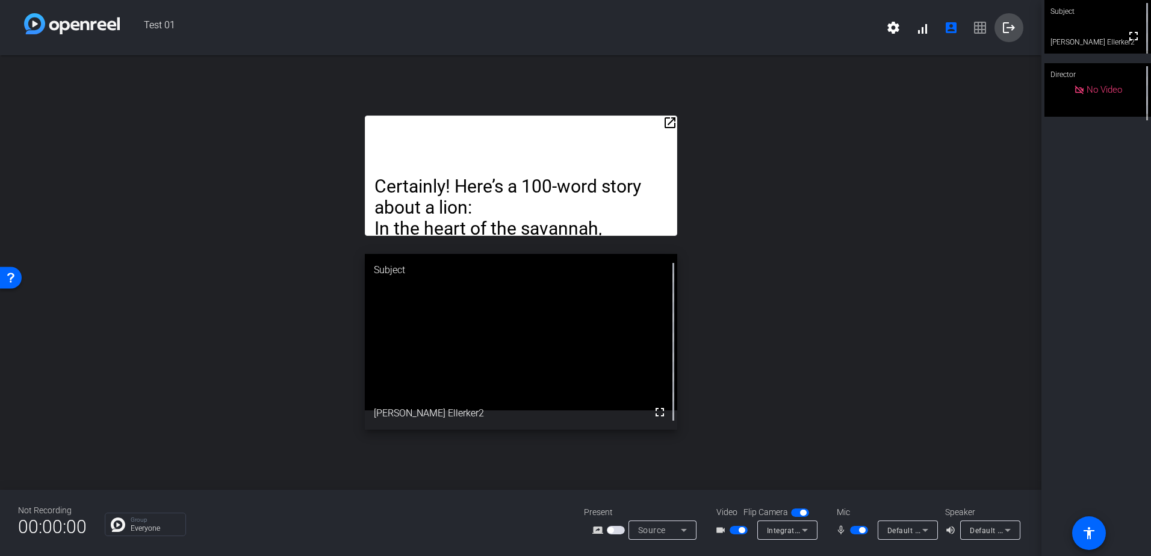
click at [1006, 28] on mat-icon "logout" at bounding box center [1008, 27] width 14 height 14
